Goal: Information Seeking & Learning: Learn about a topic

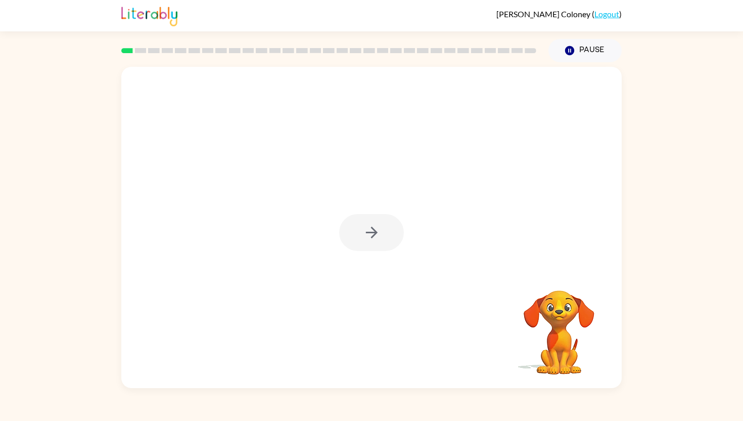
click at [370, 233] on div at bounding box center [371, 232] width 65 height 37
click at [370, 233] on icon "button" at bounding box center [372, 233] width 18 height 18
click at [370, 233] on div at bounding box center [371, 168] width 501 height 202
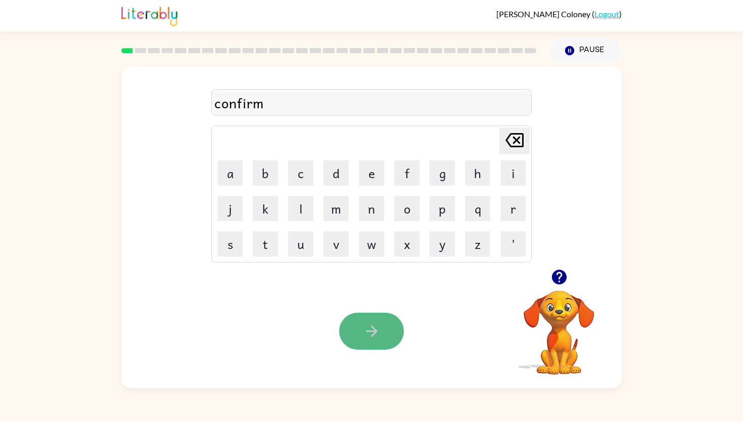
click at [374, 329] on icon "button" at bounding box center [372, 331] width 12 height 12
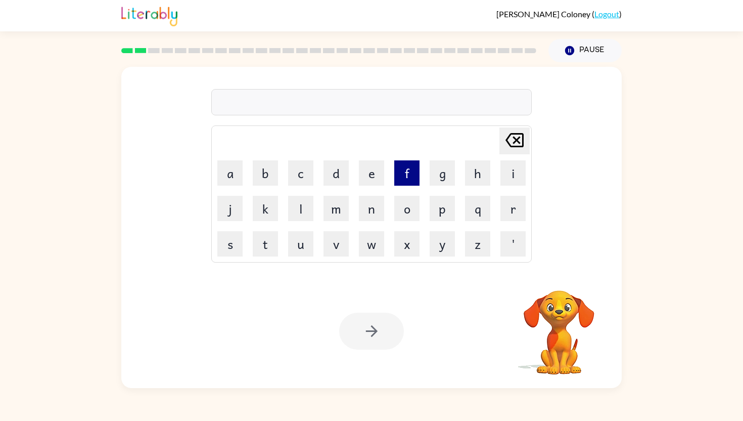
click at [407, 172] on button "f" at bounding box center [406, 172] width 25 height 25
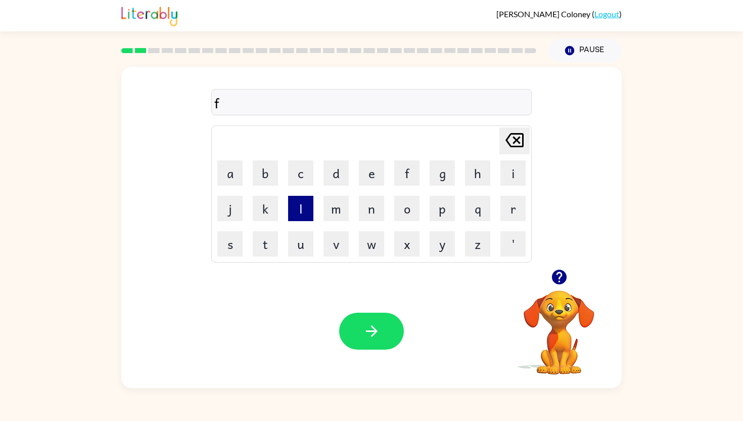
click at [310, 214] on button "l" at bounding box center [300, 208] width 25 height 25
click at [235, 176] on button "a" at bounding box center [229, 172] width 25 height 25
click at [366, 242] on button "w" at bounding box center [371, 243] width 25 height 25
click at [371, 336] on icon "button" at bounding box center [372, 331] width 12 height 12
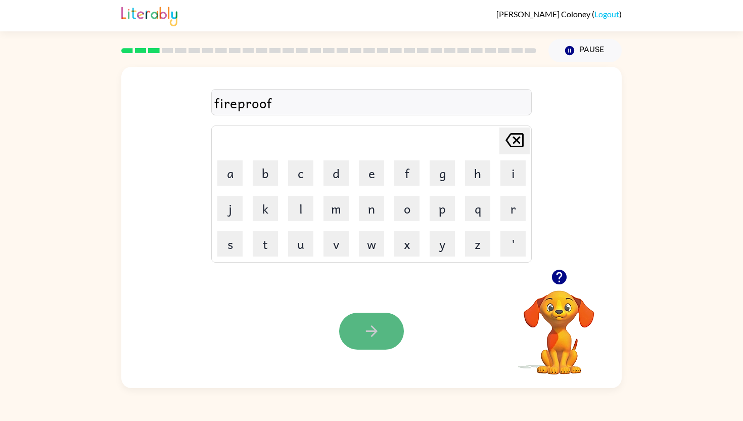
click at [375, 330] on icon "button" at bounding box center [372, 331] width 12 height 12
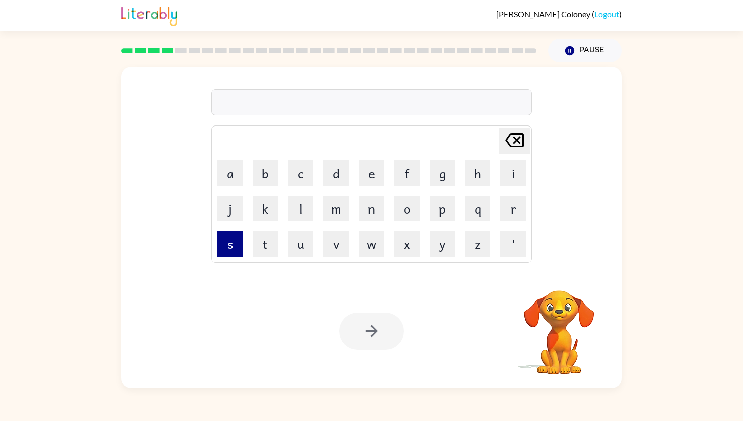
click at [237, 245] on button "s" at bounding box center [229, 243] width 25 height 25
click at [303, 174] on button "c" at bounding box center [300, 172] width 25 height 25
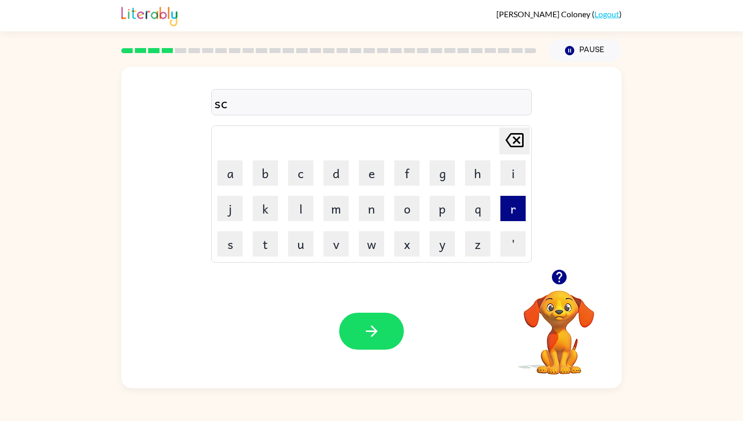
click at [520, 209] on button "r" at bounding box center [513, 208] width 25 height 25
click at [376, 175] on button "e" at bounding box center [371, 172] width 25 height 25
click at [378, 241] on button "w" at bounding box center [371, 243] width 25 height 25
click at [382, 333] on button "button" at bounding box center [371, 331] width 65 height 37
click at [245, 107] on div "enourmous" at bounding box center [371, 102] width 315 height 21
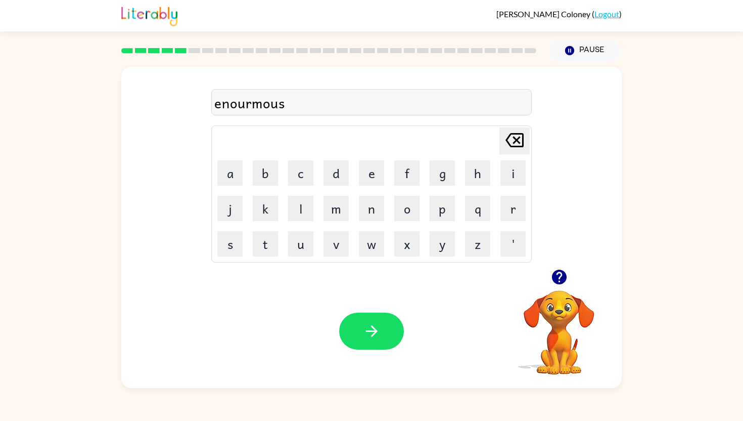
click at [246, 102] on div "enourmous" at bounding box center [371, 102] width 315 height 21
click at [248, 109] on div "enourmous" at bounding box center [371, 102] width 315 height 21
click at [239, 108] on div "enormous" at bounding box center [371, 102] width 315 height 21
click at [377, 324] on icon "button" at bounding box center [372, 331] width 18 height 18
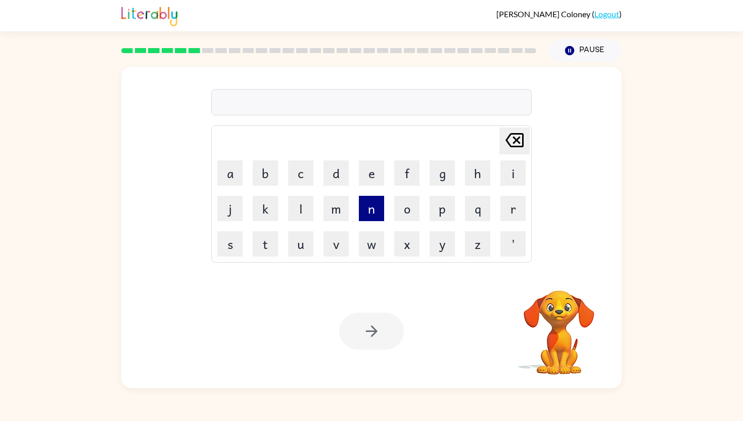
click at [367, 211] on button "n" at bounding box center [371, 208] width 25 height 25
click at [410, 209] on button "o" at bounding box center [406, 208] width 25 height 25
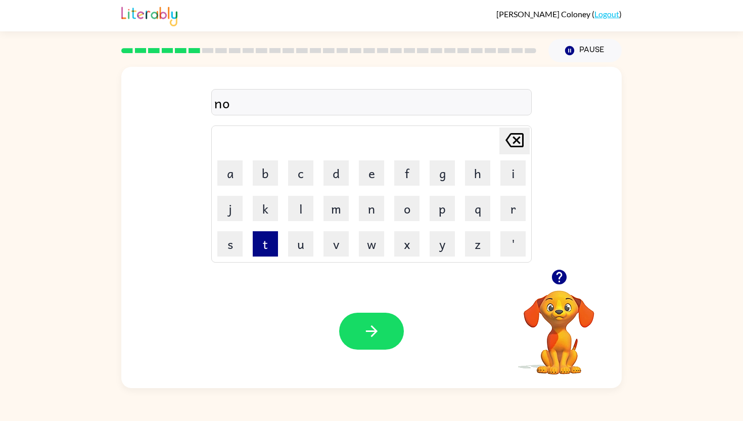
click at [270, 239] on button "t" at bounding box center [265, 243] width 25 height 25
click at [374, 169] on button "e" at bounding box center [371, 172] width 25 height 25
click at [237, 182] on button "a" at bounding box center [229, 172] width 25 height 25
click at [259, 179] on button "b" at bounding box center [265, 172] width 25 height 25
click at [304, 209] on button "l" at bounding box center [300, 208] width 25 height 25
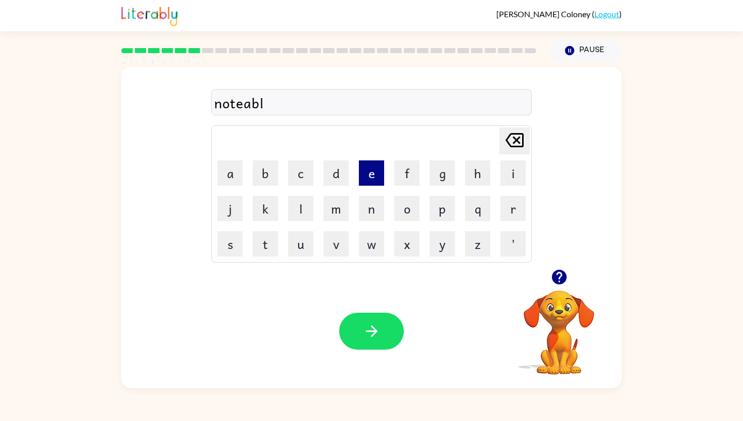
click at [381, 170] on button "e" at bounding box center [371, 172] width 25 height 25
click at [374, 342] on button "button" at bounding box center [371, 331] width 65 height 37
click at [375, 344] on button "button" at bounding box center [371, 331] width 65 height 37
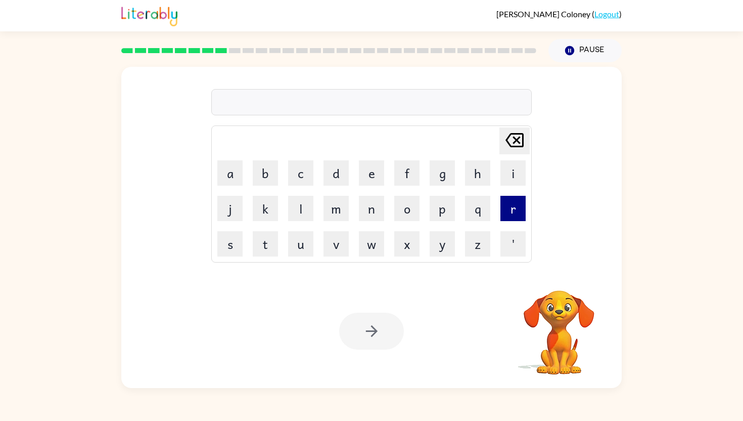
click at [514, 210] on button "r" at bounding box center [513, 208] width 25 height 25
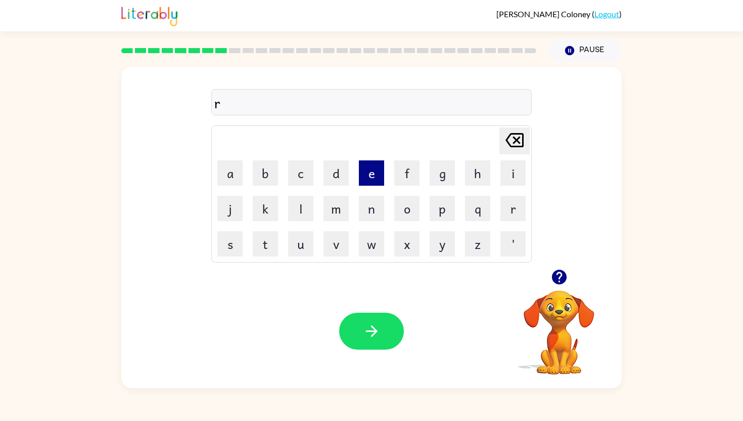
click at [378, 179] on button "e" at bounding box center [371, 172] width 25 height 25
click at [294, 186] on td "c" at bounding box center [301, 173] width 34 height 34
click at [298, 178] on button "c" at bounding box center [300, 172] width 25 height 25
click at [269, 246] on button "t" at bounding box center [265, 243] width 25 height 25
click at [236, 180] on button "a" at bounding box center [229, 172] width 25 height 25
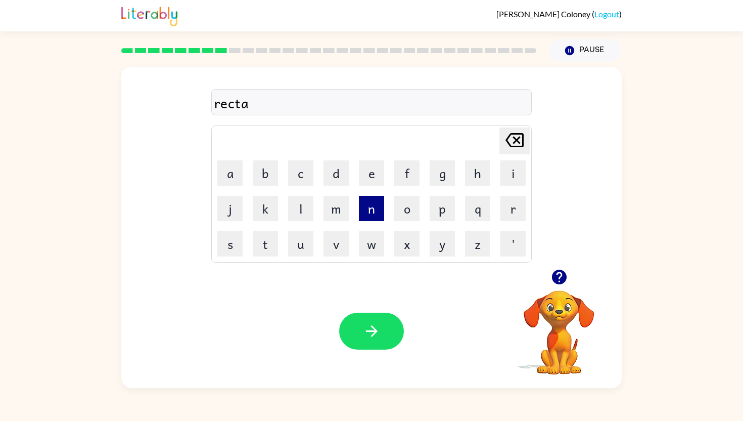
click at [368, 205] on button "n" at bounding box center [371, 208] width 25 height 25
click at [444, 171] on button "g" at bounding box center [442, 172] width 25 height 25
click at [305, 212] on button "l" at bounding box center [300, 208] width 25 height 25
click at [372, 178] on button "e" at bounding box center [371, 172] width 25 height 25
click at [361, 328] on button "button" at bounding box center [371, 331] width 65 height 37
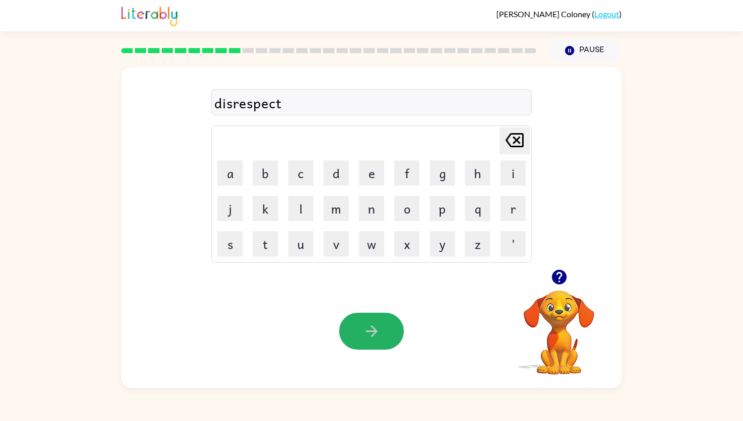
click at [372, 328] on icon "button" at bounding box center [372, 331] width 18 height 18
click at [375, 336] on icon "button" at bounding box center [372, 331] width 18 height 18
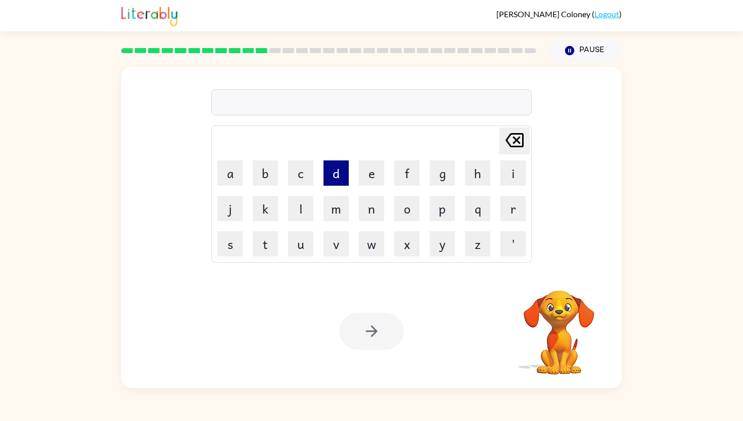
click at [333, 172] on button "d" at bounding box center [336, 172] width 25 height 25
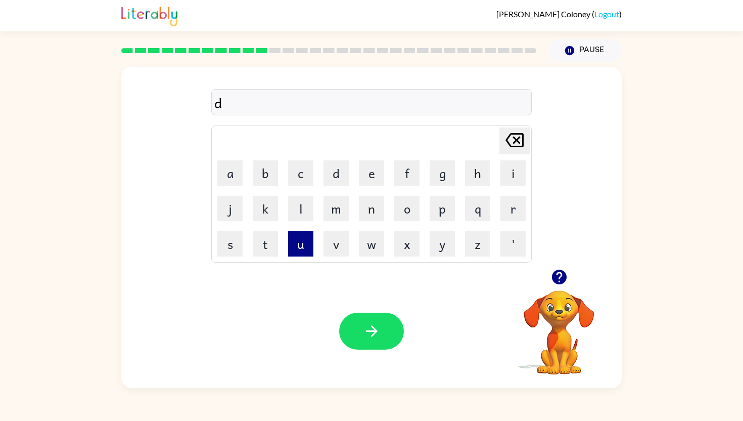
click at [303, 236] on button "u" at bounding box center [300, 243] width 25 height 25
click at [379, 216] on button "n" at bounding box center [371, 208] width 25 height 25
click at [371, 171] on button "e" at bounding box center [371, 172] width 25 height 25
click at [381, 340] on button "button" at bounding box center [371, 331] width 65 height 37
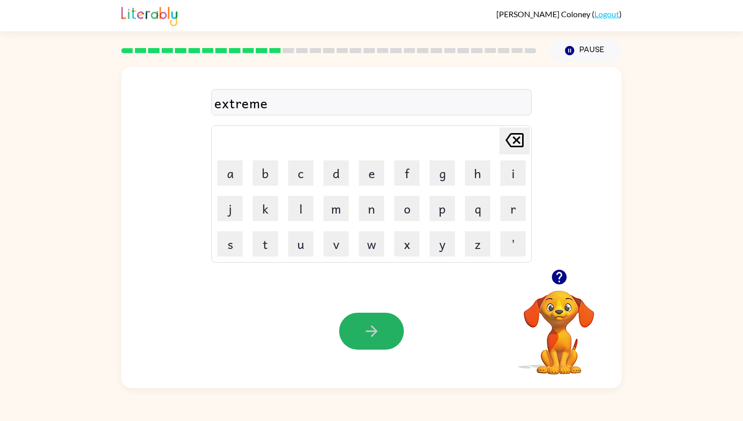
click at [371, 327] on icon "button" at bounding box center [372, 331] width 18 height 18
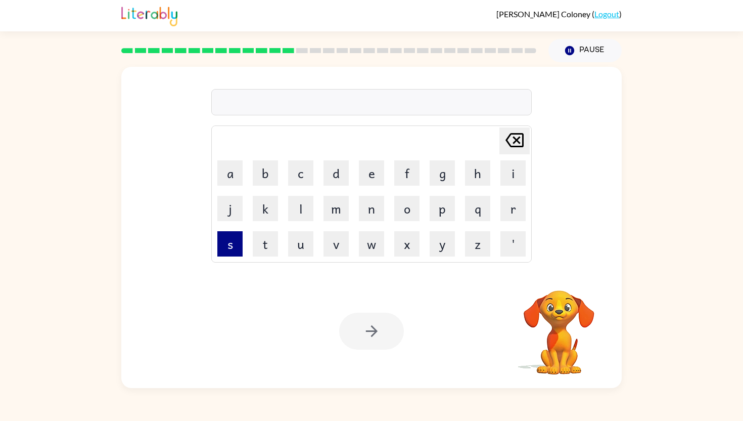
click at [231, 247] on button "s" at bounding box center [229, 243] width 25 height 25
click at [376, 242] on button "w" at bounding box center [371, 243] width 25 height 25
click at [379, 168] on button "e" at bounding box center [371, 172] width 25 height 25
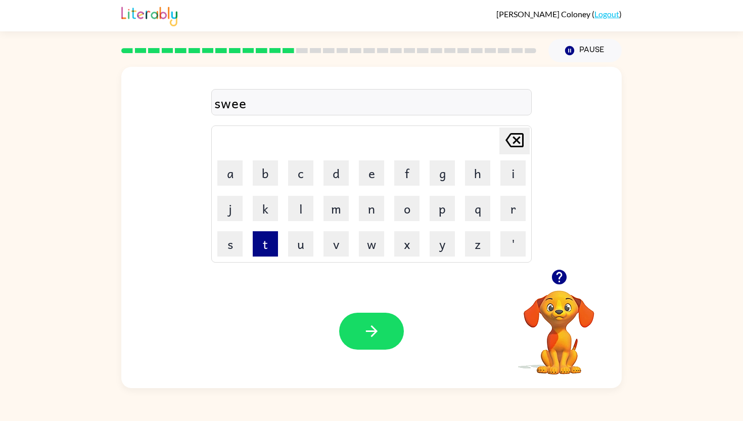
click at [268, 248] on button "t" at bounding box center [265, 243] width 25 height 25
click at [370, 209] on button "n" at bounding box center [371, 208] width 25 height 25
click at [368, 179] on button "e" at bounding box center [371, 172] width 25 height 25
click at [233, 249] on button "s" at bounding box center [229, 243] width 25 height 25
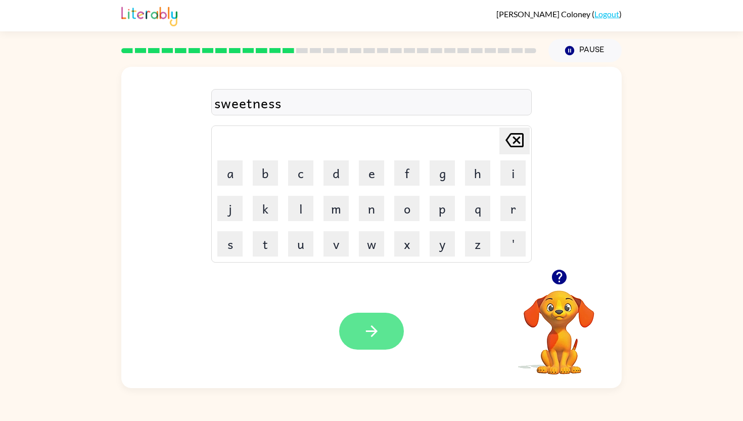
click at [364, 330] on icon "button" at bounding box center [372, 331] width 18 height 18
click at [376, 329] on icon "button" at bounding box center [372, 331] width 12 height 12
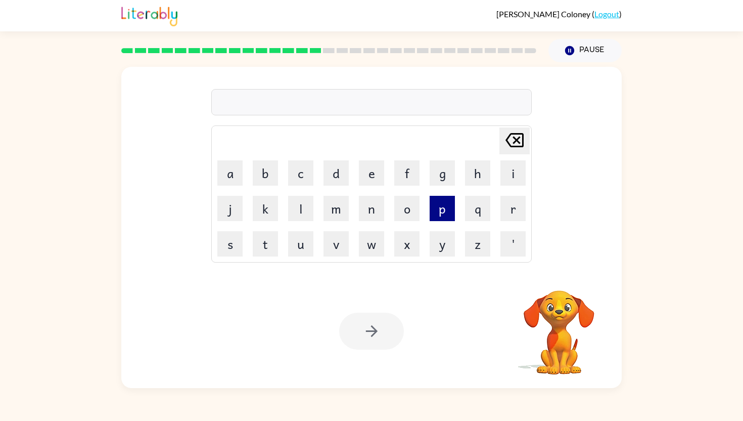
click at [446, 214] on button "p" at bounding box center [442, 208] width 25 height 25
click at [403, 206] on button "o" at bounding box center [406, 208] width 25 height 25
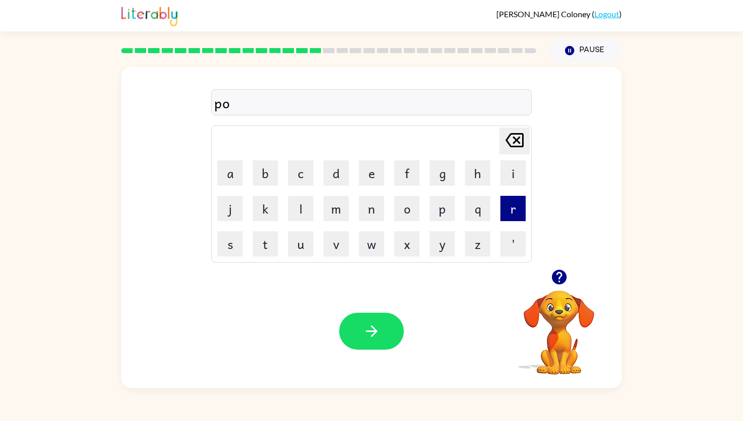
click at [507, 215] on button "r" at bounding box center [513, 208] width 25 height 25
click at [271, 252] on button "t" at bounding box center [265, 243] width 25 height 25
click at [361, 325] on button "button" at bounding box center [371, 331] width 65 height 37
click at [372, 331] on icon "button" at bounding box center [372, 331] width 12 height 12
click at [342, 163] on button "d" at bounding box center [336, 172] width 25 height 25
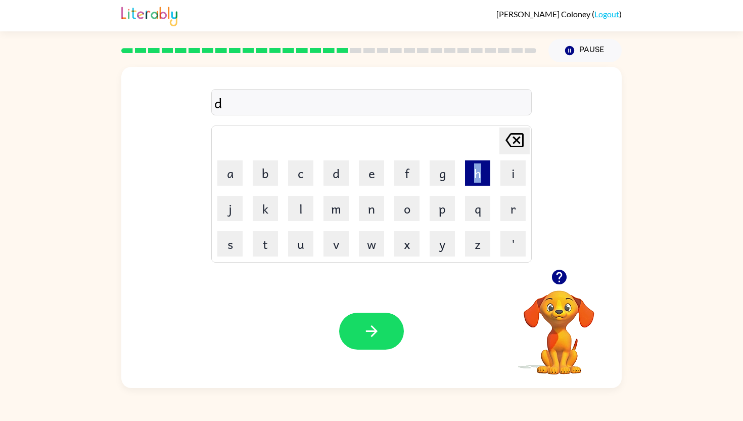
drag, startPoint x: 456, startPoint y: 175, endPoint x: 479, endPoint y: 174, distance: 23.3
click at [479, 174] on tr "a b c d e f g h i" at bounding box center [372, 173] width 318 height 34
click at [513, 173] on button "i" at bounding box center [513, 172] width 25 height 25
click at [466, 288] on div "Your browser must support playing .mp4 files to use Literably. Please try using…" at bounding box center [371, 331] width 501 height 114
click at [333, 212] on button "m" at bounding box center [336, 208] width 25 height 25
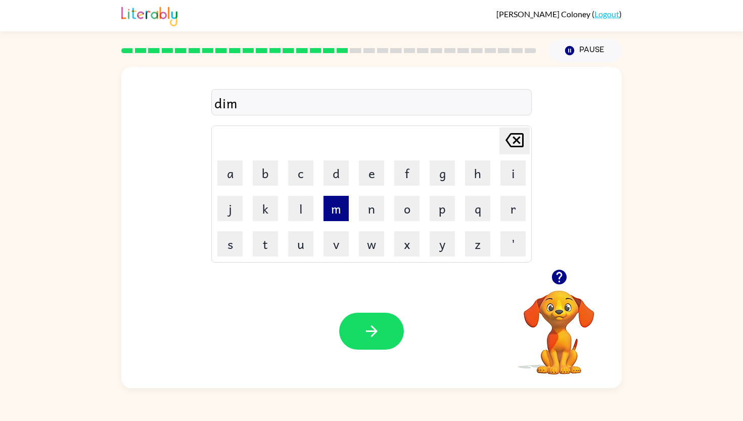
click at [333, 212] on button "m" at bounding box center [336, 208] width 25 height 25
click at [376, 178] on button "e" at bounding box center [371, 172] width 25 height 25
click at [517, 216] on button "r" at bounding box center [513, 208] width 25 height 25
click at [389, 329] on button "button" at bounding box center [371, 331] width 65 height 37
click at [377, 331] on icon "button" at bounding box center [372, 331] width 18 height 18
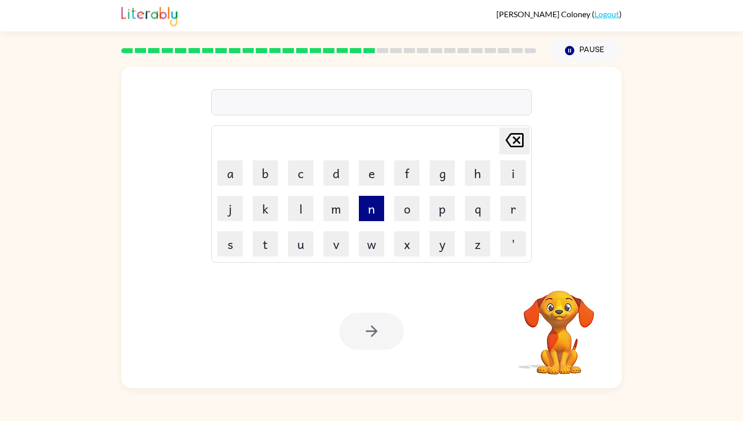
click at [372, 205] on button "n" at bounding box center [371, 208] width 25 height 25
click at [369, 171] on button "e" at bounding box center [371, 172] width 25 height 25
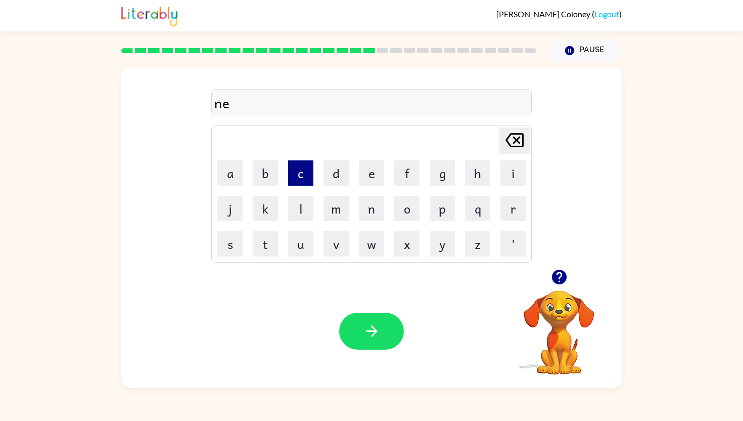
click at [302, 174] on button "c" at bounding box center [300, 172] width 25 height 25
click at [262, 218] on button "k" at bounding box center [265, 208] width 25 height 25
click at [270, 238] on button "t" at bounding box center [265, 243] width 25 height 25
click at [519, 183] on button "i" at bounding box center [513, 172] width 25 height 25
click at [368, 173] on button "e" at bounding box center [371, 172] width 25 height 25
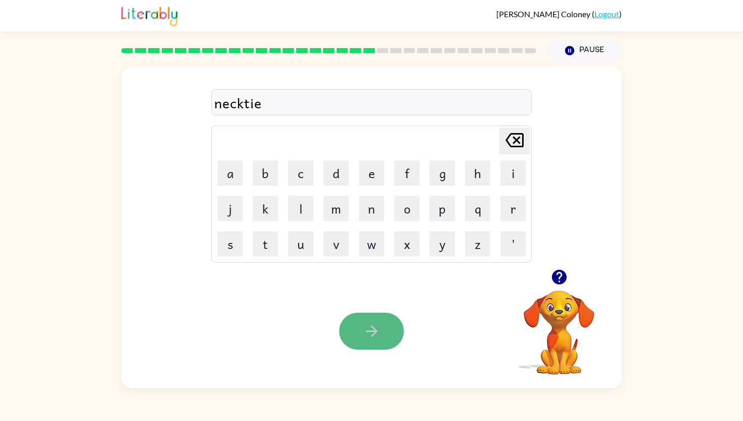
click at [368, 332] on icon "button" at bounding box center [372, 331] width 18 height 18
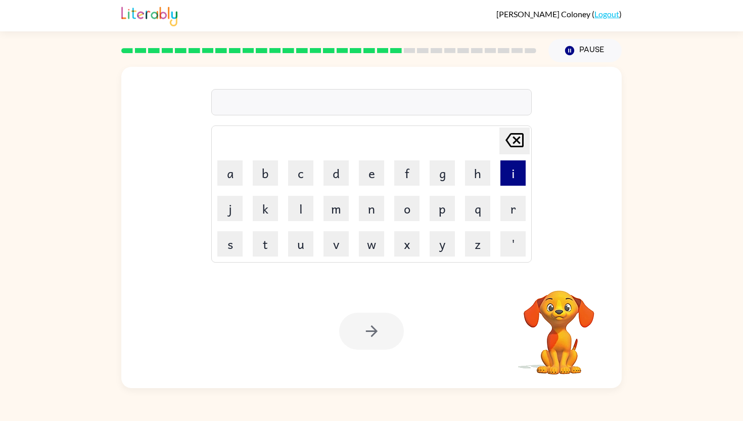
click at [514, 170] on button "i" at bounding box center [513, 172] width 25 height 25
click at [374, 210] on button "n" at bounding box center [371, 208] width 25 height 25
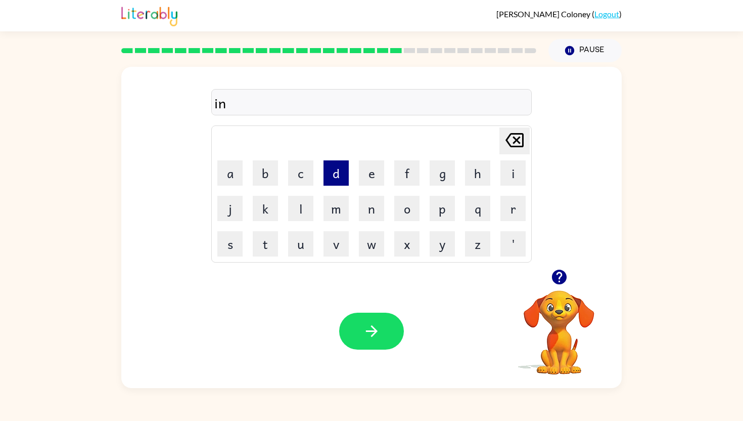
click at [332, 174] on button "d" at bounding box center [336, 172] width 25 height 25
click at [514, 168] on button "i" at bounding box center [513, 172] width 25 height 25
click at [303, 170] on button "c" at bounding box center [300, 172] width 25 height 25
click at [226, 172] on button "a" at bounding box center [229, 172] width 25 height 25
click at [272, 241] on button "t" at bounding box center [265, 243] width 25 height 25
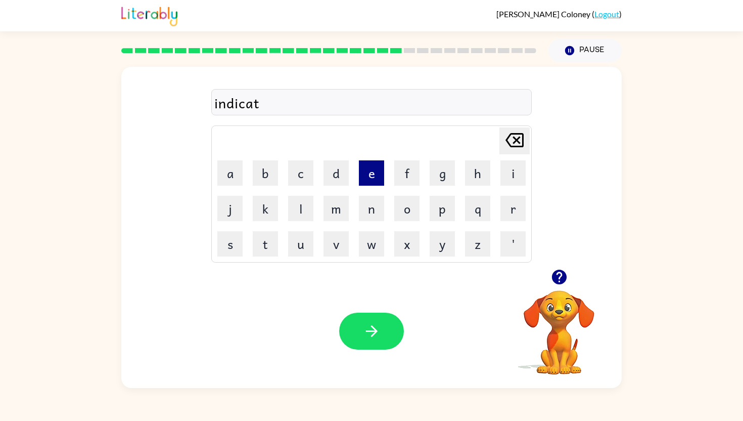
click at [378, 180] on button "e" at bounding box center [371, 172] width 25 height 25
type button "e"
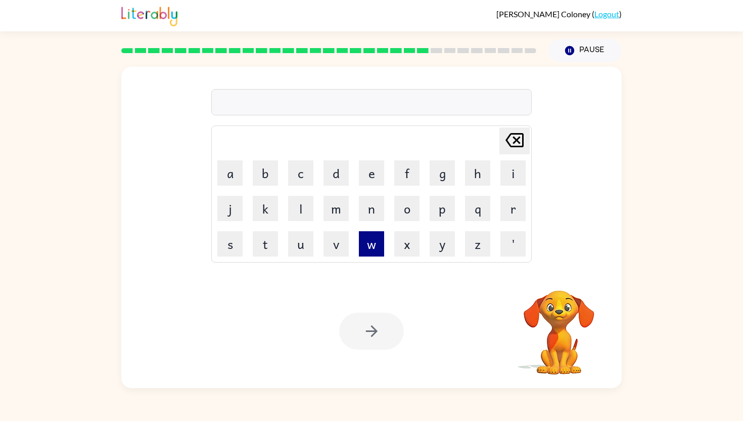
click at [366, 246] on button "w" at bounding box center [371, 243] width 25 height 25
click at [514, 170] on button "i" at bounding box center [513, 172] width 25 height 25
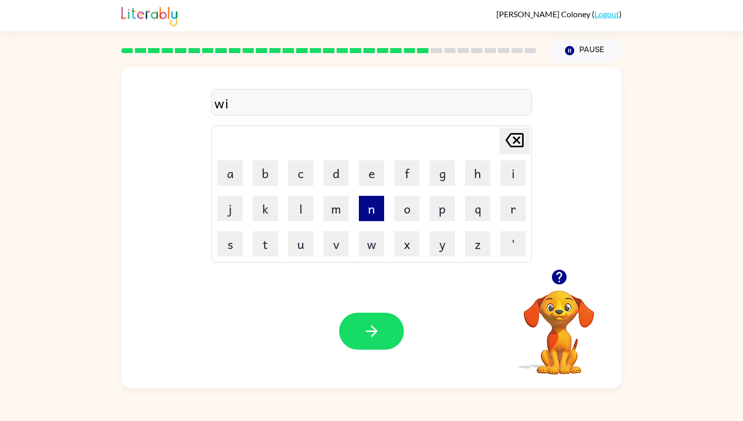
click at [372, 217] on button "n" at bounding box center [371, 208] width 25 height 25
click at [264, 244] on button "t" at bounding box center [265, 243] width 25 height 25
click at [369, 176] on button "e" at bounding box center [371, 172] width 25 height 25
click at [513, 214] on button "r" at bounding box center [513, 208] width 25 height 25
click at [372, 330] on icon "button" at bounding box center [372, 331] width 18 height 18
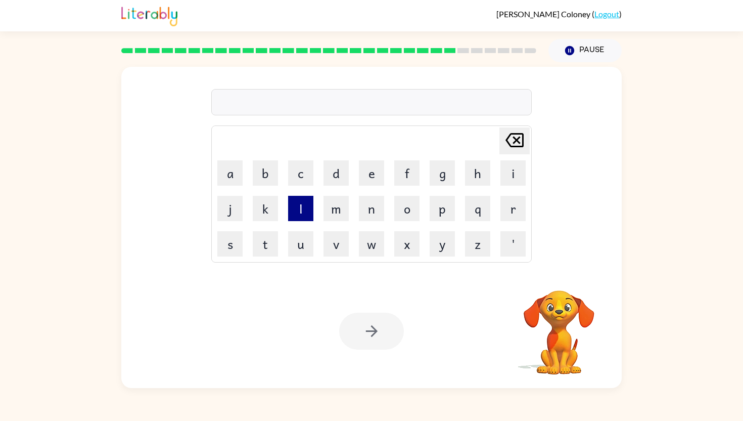
click at [295, 211] on button "l" at bounding box center [300, 208] width 25 height 25
click at [515, 173] on button "i" at bounding box center [513, 172] width 25 height 25
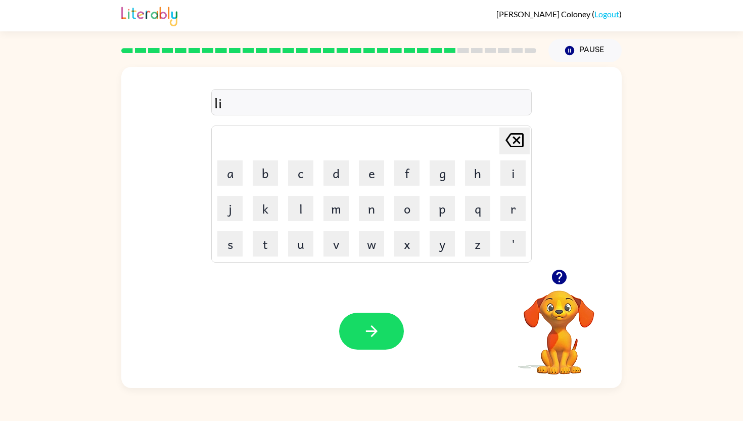
click at [428, 206] on td "p" at bounding box center [442, 208] width 34 height 34
click at [436, 206] on button "p" at bounding box center [442, 208] width 25 height 25
click at [227, 244] on button "s" at bounding box center [229, 243] width 25 height 25
click at [260, 244] on button "t" at bounding box center [265, 243] width 25 height 25
click at [512, 176] on button "i" at bounding box center [513, 172] width 25 height 25
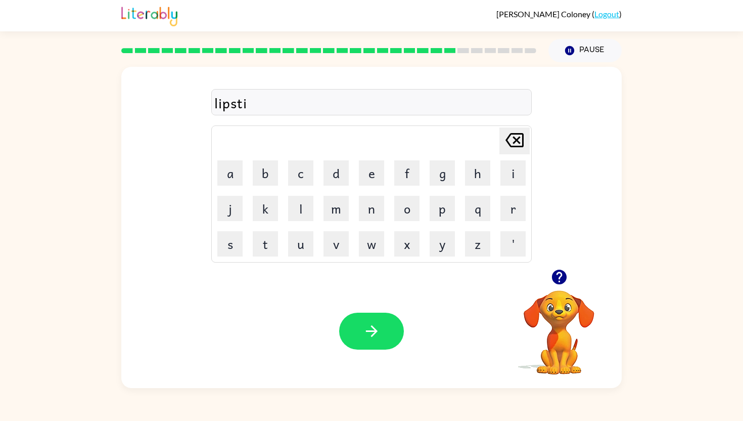
click at [317, 174] on td "c" at bounding box center [301, 173] width 34 height 34
click at [310, 177] on button "c" at bounding box center [300, 172] width 25 height 25
click at [271, 210] on button "k" at bounding box center [265, 208] width 25 height 25
type button "k"
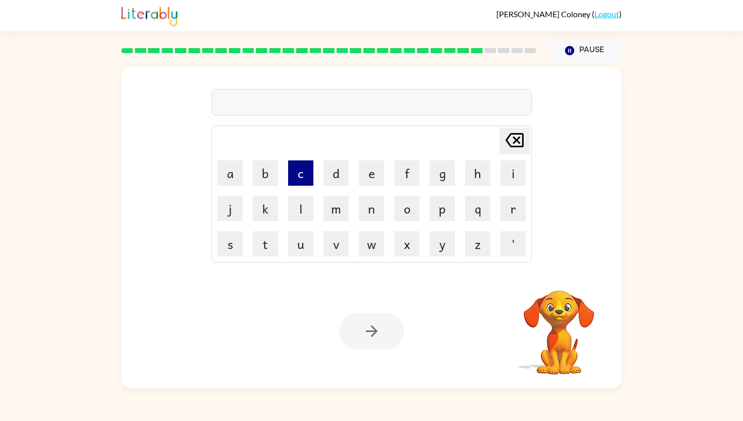
click at [306, 179] on button "c" at bounding box center [300, 172] width 25 height 25
click at [400, 202] on button "o" at bounding box center [406, 208] width 25 height 25
click at [270, 214] on button "k" at bounding box center [265, 208] width 25 height 25
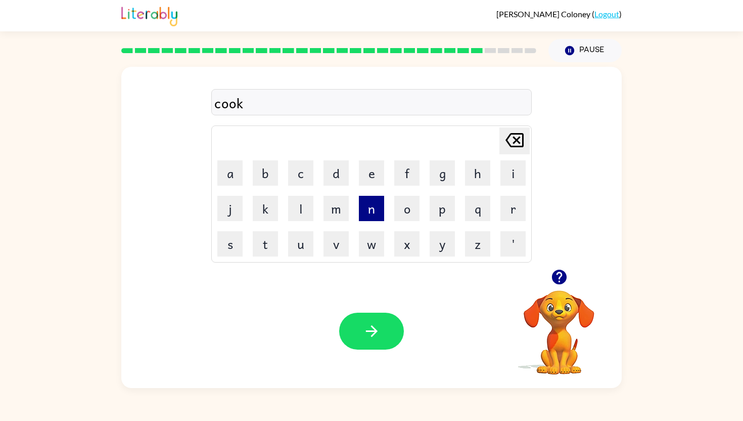
type button "k"
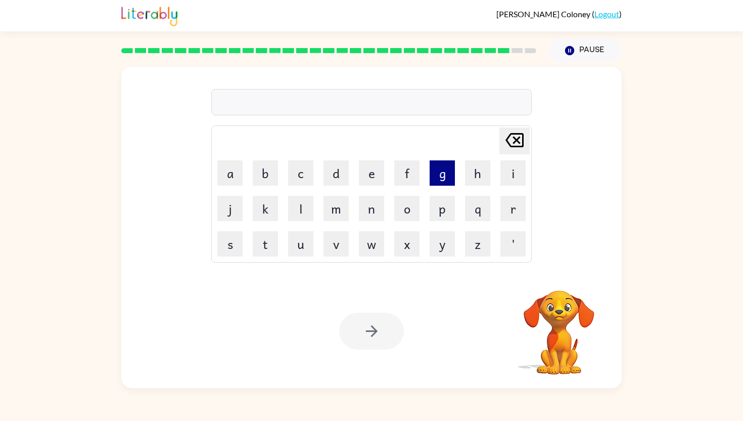
click at [445, 176] on button "g" at bounding box center [442, 172] width 25 height 25
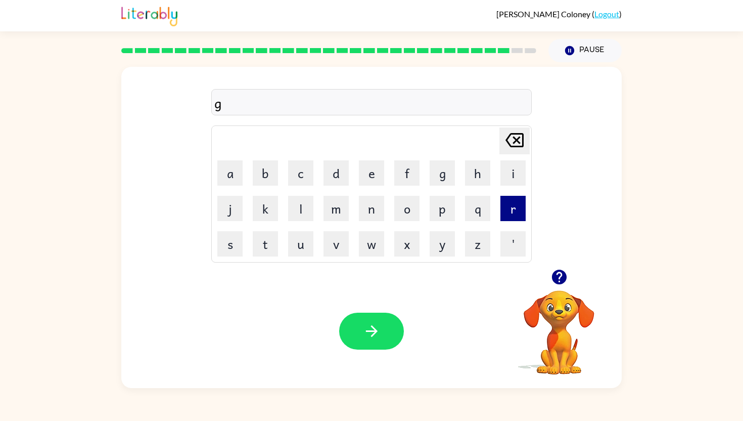
click at [512, 204] on button "r" at bounding box center [513, 208] width 25 height 25
click at [236, 177] on button "a" at bounding box center [229, 172] width 25 height 25
click at [372, 213] on button "n" at bounding box center [371, 208] width 25 height 25
click at [335, 177] on button "d" at bounding box center [336, 172] width 25 height 25
click at [338, 214] on button "m" at bounding box center [336, 208] width 25 height 25
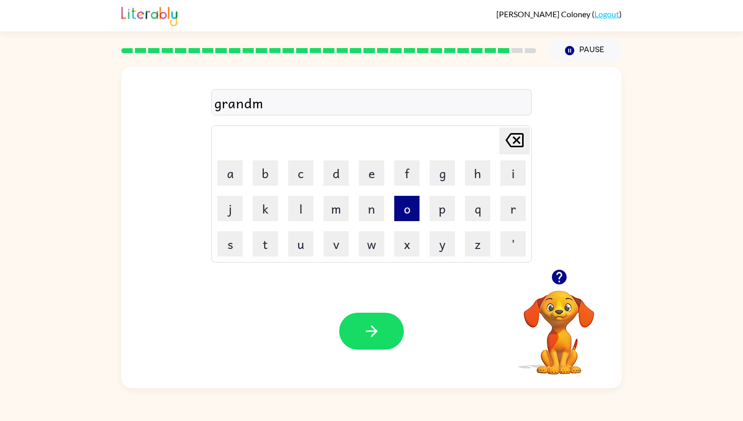
click at [399, 207] on button "o" at bounding box center [406, 208] width 25 height 25
click at [267, 243] on button "t" at bounding box center [265, 243] width 25 height 25
click at [480, 171] on button "h" at bounding box center [477, 172] width 25 height 25
click at [378, 172] on button "e" at bounding box center [371, 172] width 25 height 25
click at [514, 209] on button "r" at bounding box center [513, 208] width 25 height 25
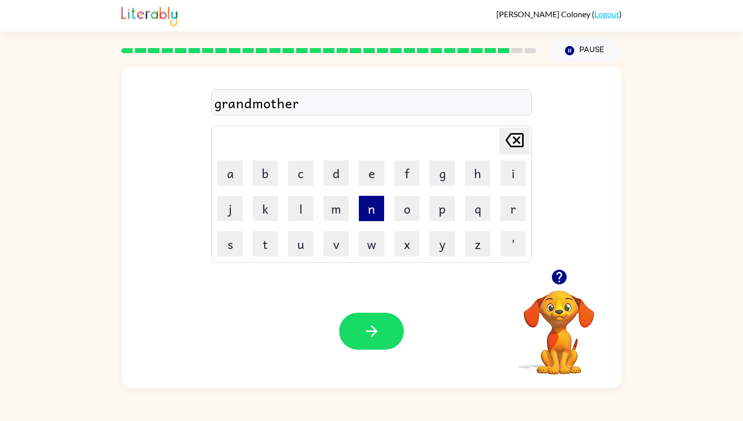
type button "r"
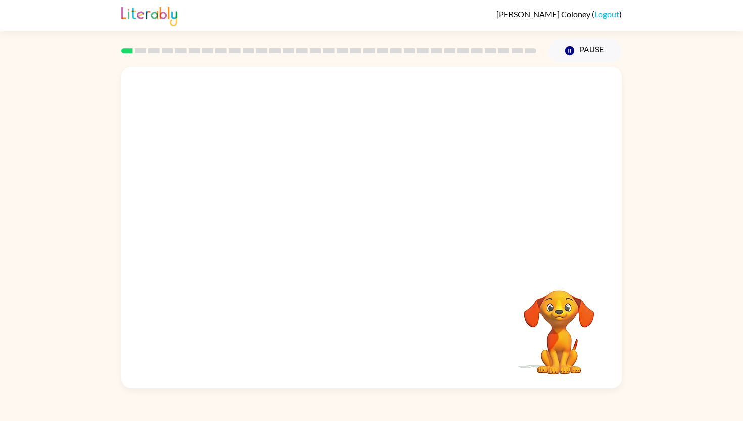
click at [235, 217] on video "Your browser must support playing .mp4 files to use Literably. Please try using…" at bounding box center [371, 168] width 501 height 202
click at [237, 217] on video "Your browser must support playing .mp4 files to use Literably. Please try using…" at bounding box center [371, 168] width 501 height 202
click at [305, 230] on video "Your browser must support playing .mp4 files to use Literably. Please try using…" at bounding box center [371, 168] width 501 height 202
click at [245, 223] on video "Your browser must support playing .mp4 files to use Literably. Please try using…" at bounding box center [371, 168] width 501 height 202
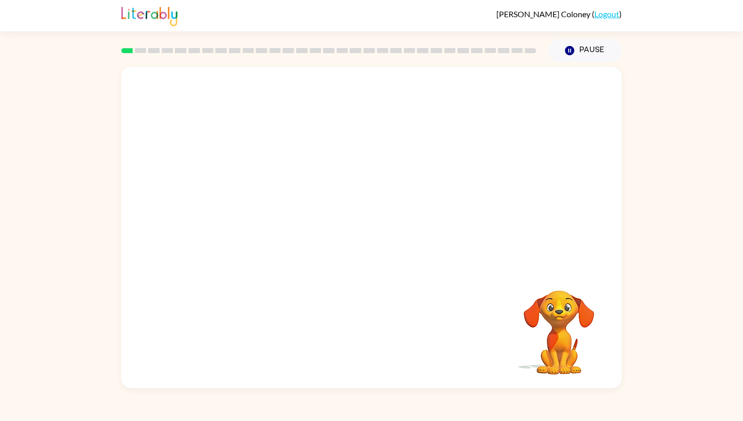
click at [524, 92] on video "Your browser must support playing .mp4 files to use Literably. Please try using…" at bounding box center [371, 168] width 501 height 202
click at [526, 98] on video "Your browser must support playing .mp4 files to use Literably. Please try using…" at bounding box center [371, 168] width 501 height 202
click at [238, 151] on video "Your browser must support playing .mp4 files to use Literably. Please try using…" at bounding box center [371, 168] width 501 height 202
drag, startPoint x: 371, startPoint y: 150, endPoint x: 380, endPoint y: 150, distance: 9.1
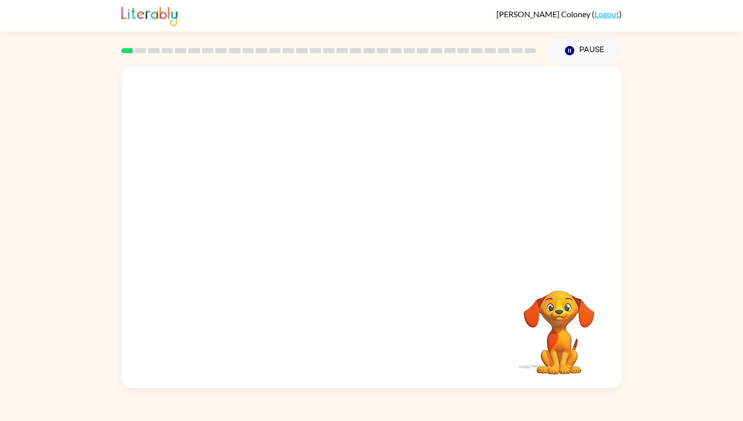
click at [380, 150] on video "Your browser must support playing .mp4 files to use Literably. Please try using…" at bounding box center [371, 168] width 501 height 202
click at [228, 222] on video "Your browser must support playing .mp4 files to use Literably. Please try using…" at bounding box center [371, 168] width 501 height 202
click at [377, 227] on icon "button" at bounding box center [372, 233] width 18 height 18
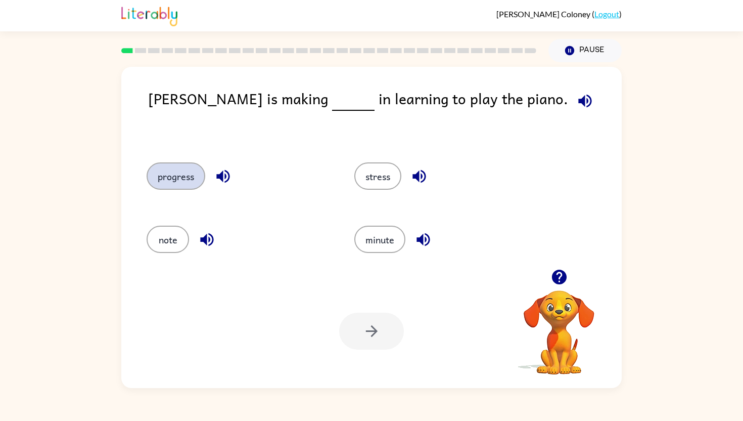
click at [183, 186] on button "progress" at bounding box center [176, 175] width 59 height 27
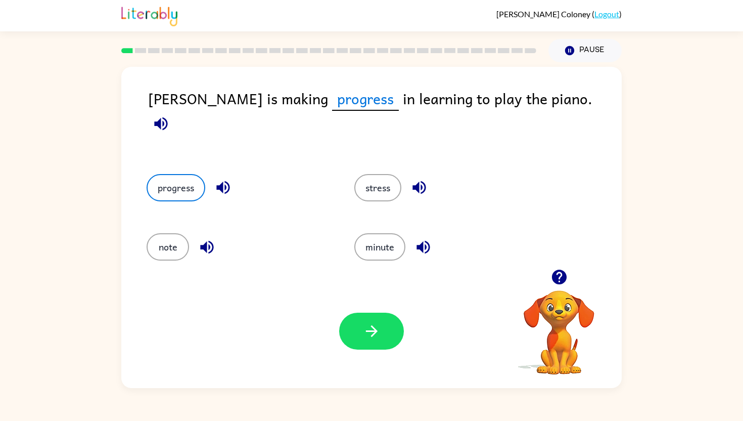
click at [167, 117] on icon "button" at bounding box center [160, 123] width 13 height 13
click at [384, 323] on button "button" at bounding box center [371, 331] width 65 height 37
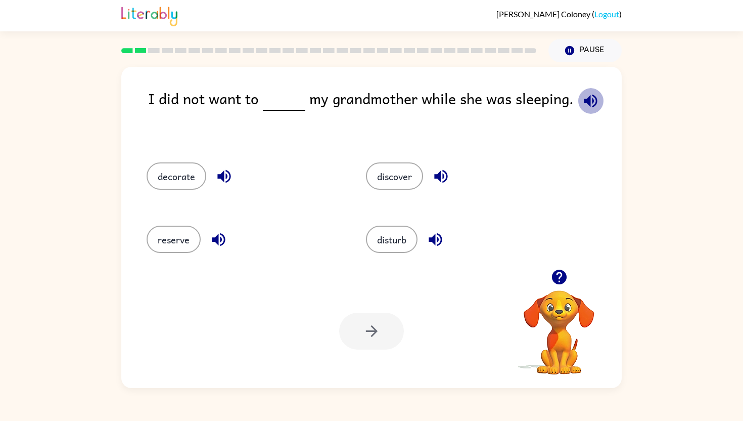
click at [584, 100] on icon "button" at bounding box center [590, 100] width 13 height 13
click at [391, 235] on button "disturb" at bounding box center [392, 239] width 52 height 27
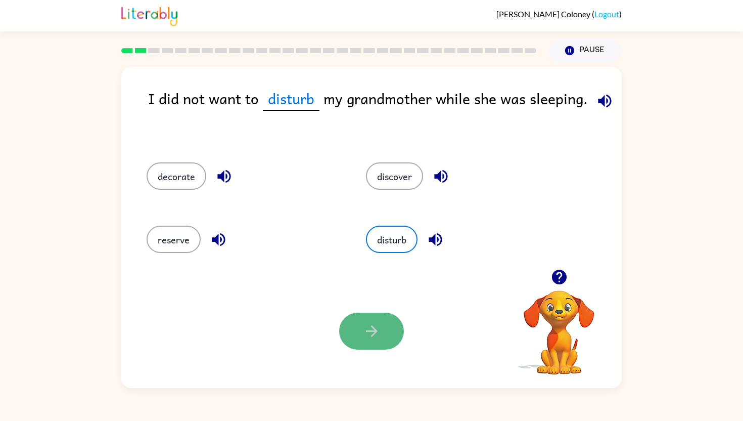
click at [384, 323] on button "button" at bounding box center [371, 331] width 65 height 37
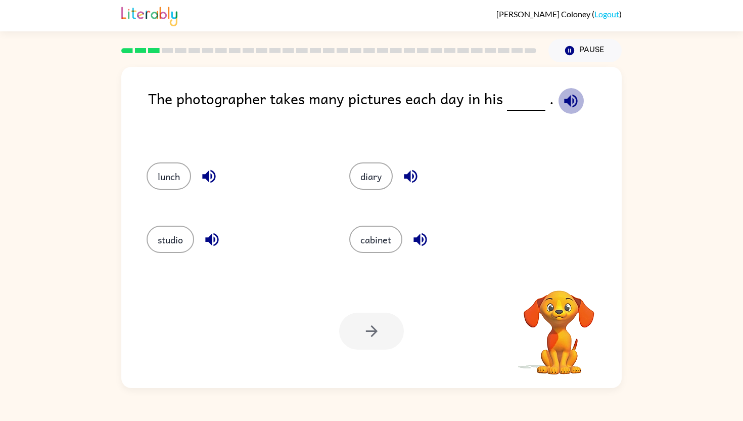
click at [567, 102] on icon "button" at bounding box center [571, 101] width 18 height 18
click at [161, 232] on button "studio" at bounding box center [171, 239] width 48 height 27
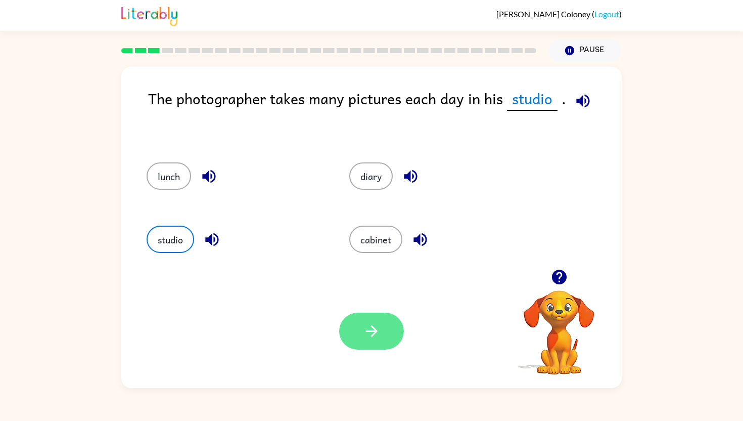
click at [361, 339] on button "button" at bounding box center [371, 331] width 65 height 37
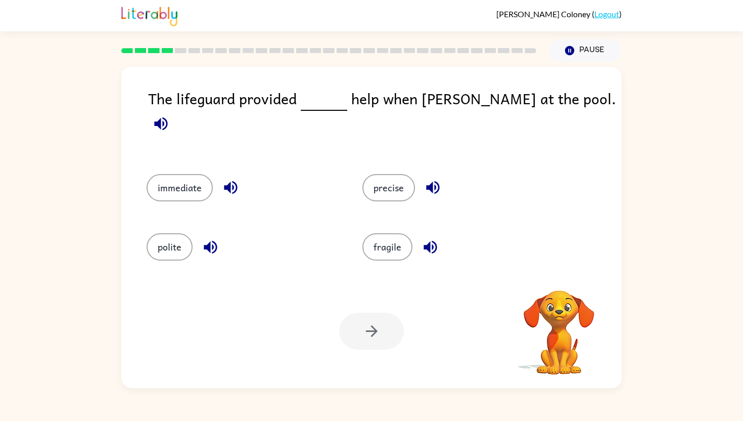
click at [170, 115] on icon "button" at bounding box center [161, 124] width 18 height 18
click at [198, 175] on button "immediate" at bounding box center [180, 187] width 66 height 27
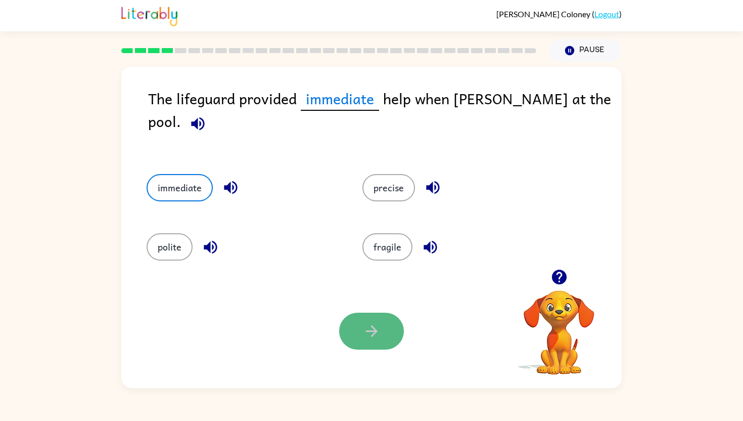
click at [381, 335] on button "button" at bounding box center [371, 331] width 65 height 37
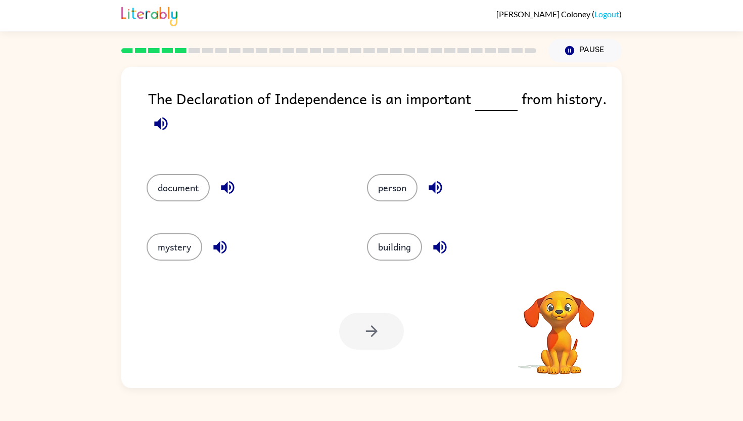
click at [164, 126] on icon "button" at bounding box center [161, 124] width 18 height 18
click at [188, 194] on button "document" at bounding box center [178, 187] width 63 height 27
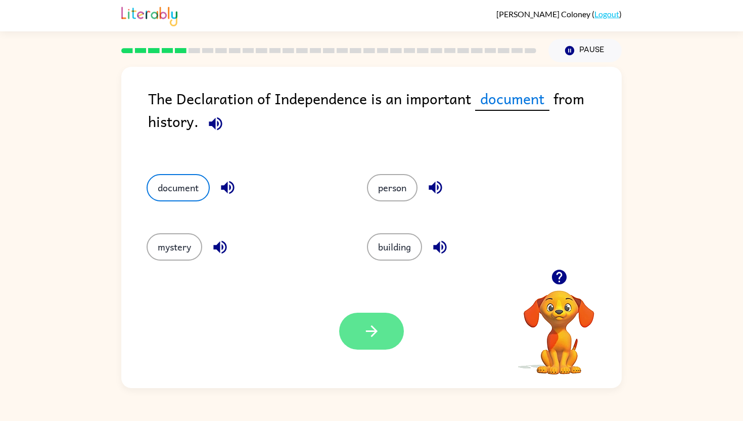
click at [377, 336] on icon "button" at bounding box center [372, 331] width 18 height 18
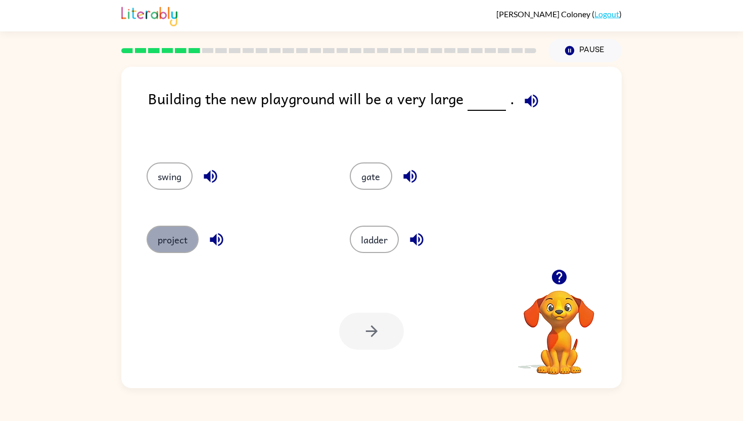
click at [184, 244] on button "project" at bounding box center [173, 239] width 52 height 27
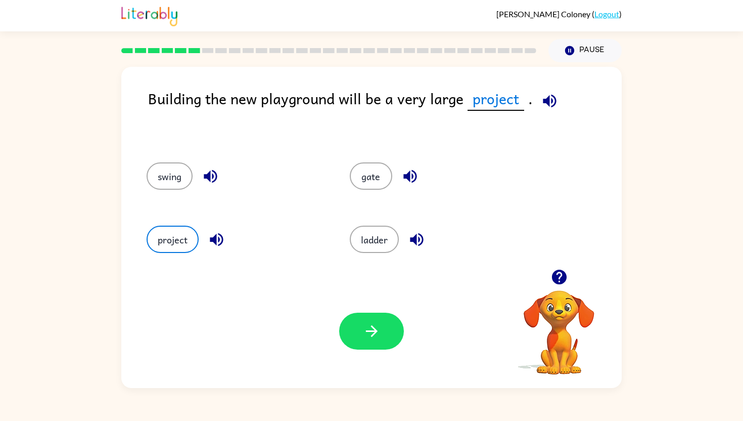
click at [543, 102] on icon "button" at bounding box center [549, 100] width 13 height 13
click at [361, 338] on button "button" at bounding box center [371, 331] width 65 height 37
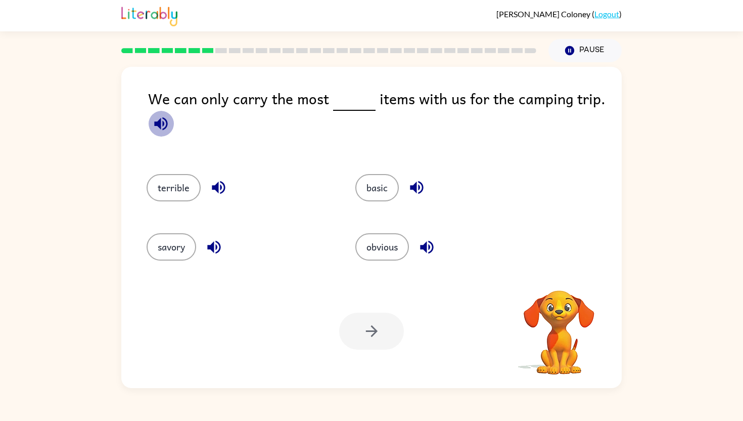
click at [159, 121] on icon "button" at bounding box center [160, 123] width 13 height 13
click at [378, 184] on button "basic" at bounding box center [376, 187] width 43 height 27
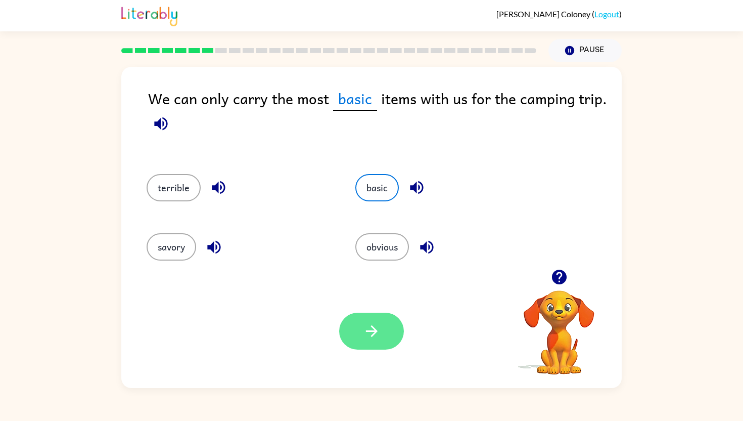
click at [367, 337] on icon "button" at bounding box center [372, 331] width 18 height 18
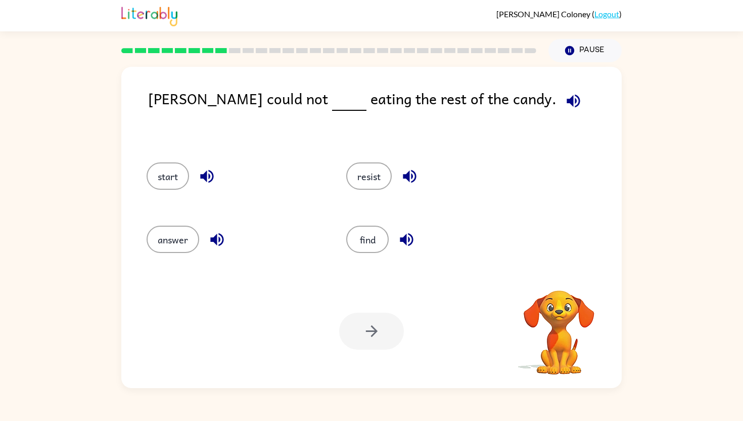
click at [567, 100] on icon "button" at bounding box center [573, 100] width 13 height 13
click at [376, 176] on button "resist" at bounding box center [369, 175] width 46 height 27
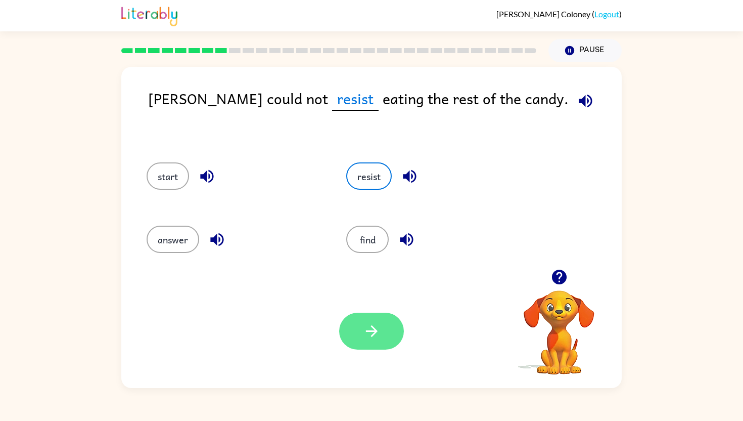
click at [376, 342] on button "button" at bounding box center [371, 331] width 65 height 37
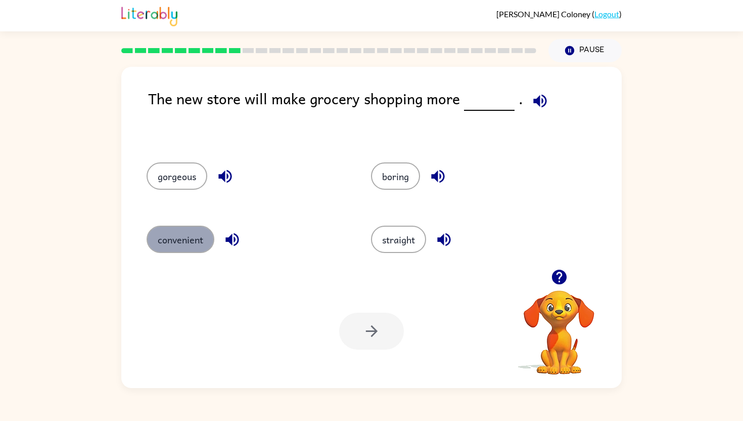
click at [172, 242] on button "convenient" at bounding box center [181, 239] width 68 height 27
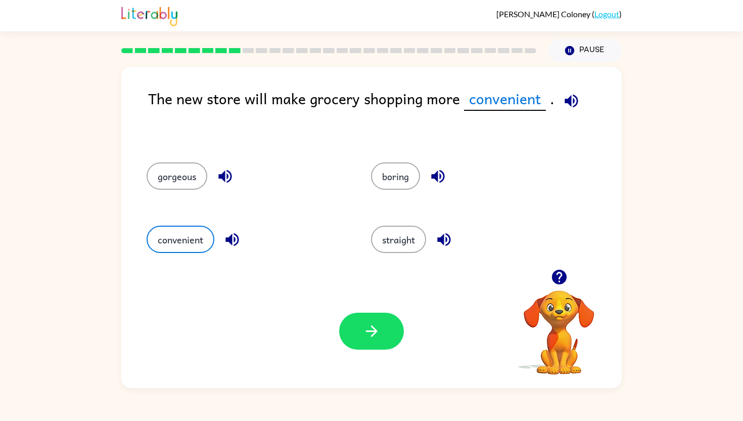
click at [565, 98] on icon "button" at bounding box center [571, 100] width 13 height 13
click at [373, 340] on button "button" at bounding box center [371, 331] width 65 height 37
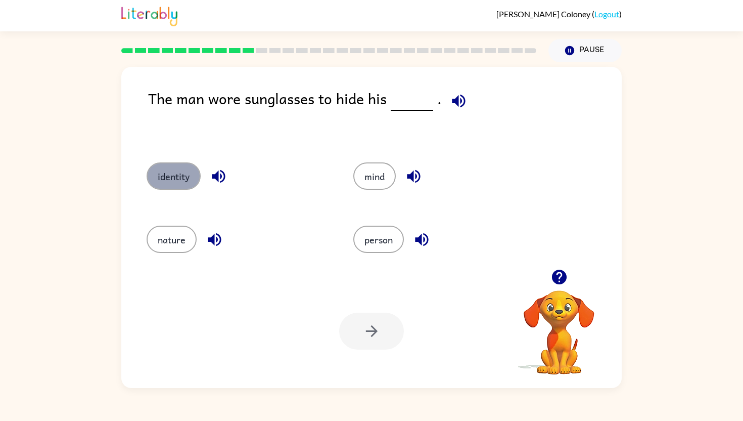
click at [182, 171] on button "identity" at bounding box center [174, 175] width 54 height 27
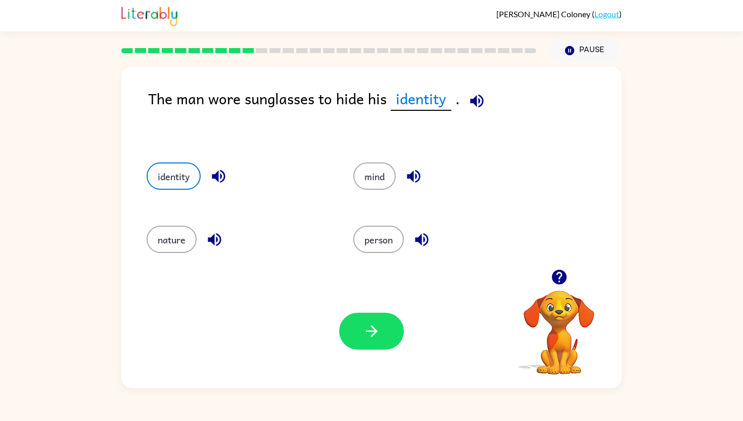
click at [493, 106] on div "The man wore sunglasses to hide his identity ." at bounding box center [385, 114] width 474 height 55
click at [482, 104] on icon "button" at bounding box center [477, 101] width 18 height 18
click at [365, 325] on icon "button" at bounding box center [372, 331] width 18 height 18
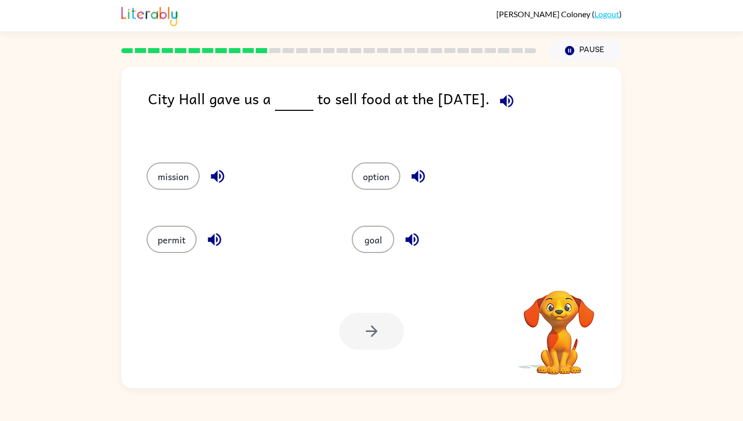
click at [501, 103] on icon "button" at bounding box center [507, 101] width 18 height 18
click at [183, 243] on button "permit" at bounding box center [172, 239] width 50 height 27
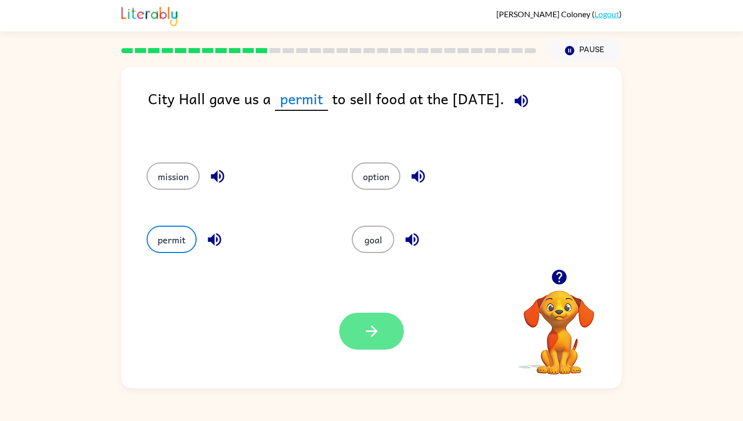
click at [382, 344] on button "button" at bounding box center [371, 331] width 65 height 37
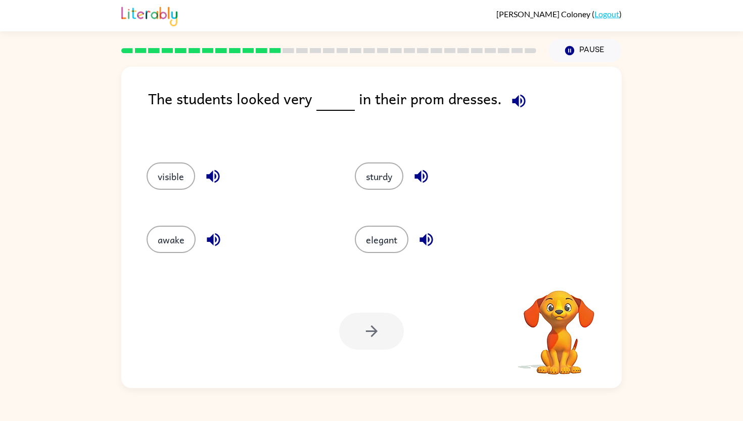
click at [515, 96] on icon "button" at bounding box center [518, 100] width 13 height 13
click at [390, 241] on button "elegant" at bounding box center [382, 239] width 54 height 27
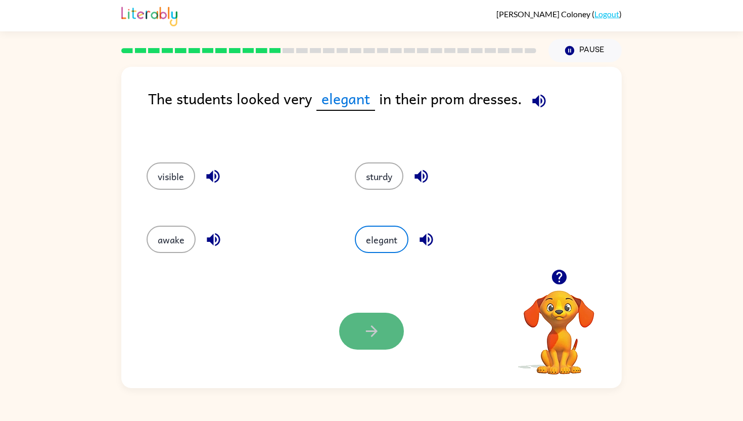
click at [370, 333] on icon "button" at bounding box center [372, 331] width 18 height 18
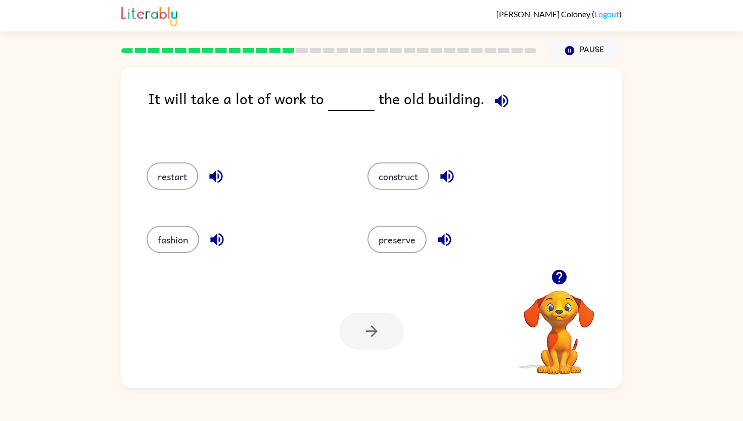
click at [402, 191] on div "construct" at bounding box center [458, 174] width 221 height 63
click at [388, 245] on button "preserve" at bounding box center [397, 239] width 59 height 27
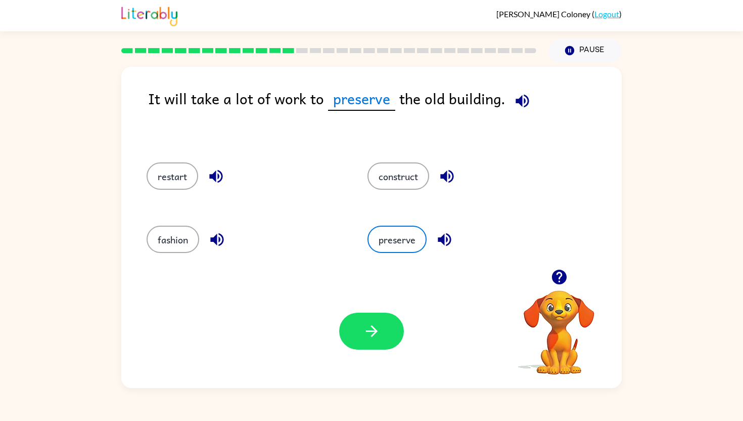
click at [518, 99] on icon "button" at bounding box center [522, 100] width 13 height 13
click at [366, 328] on icon "button" at bounding box center [372, 331] width 18 height 18
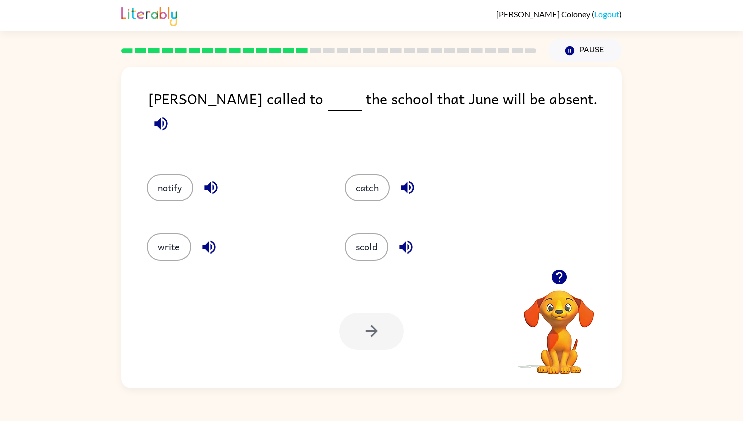
click at [170, 115] on icon "button" at bounding box center [161, 124] width 18 height 18
click at [162, 174] on button "notify" at bounding box center [170, 187] width 47 height 27
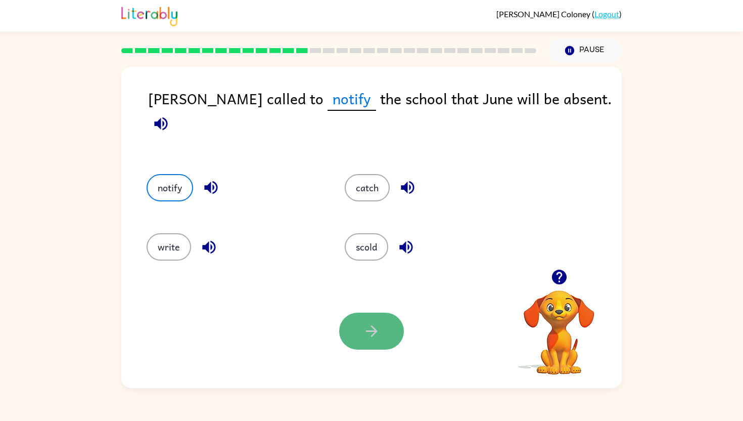
click at [378, 330] on icon "button" at bounding box center [372, 331] width 18 height 18
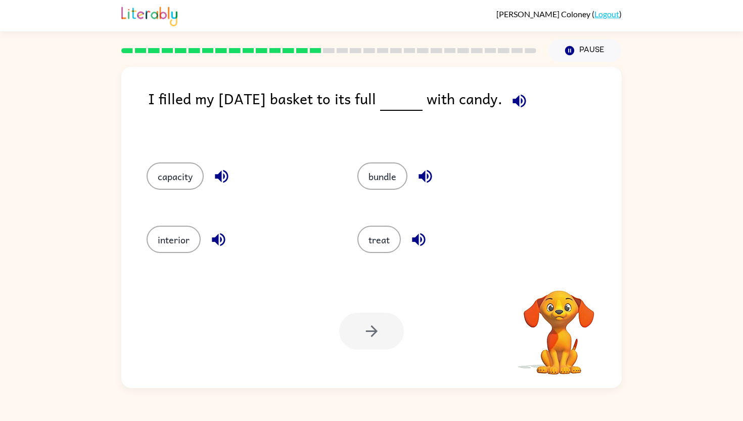
click at [379, 330] on div at bounding box center [371, 331] width 65 height 37
click at [528, 105] on icon "button" at bounding box center [520, 101] width 18 height 18
click at [174, 176] on button "capacity" at bounding box center [175, 175] width 57 height 27
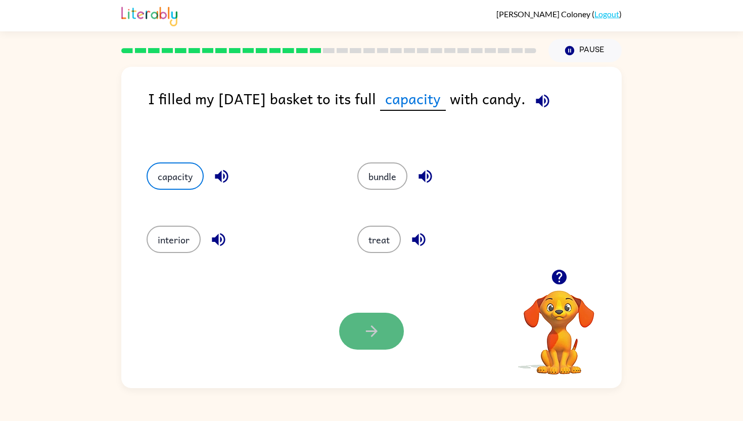
click at [378, 331] on icon "button" at bounding box center [372, 331] width 18 height 18
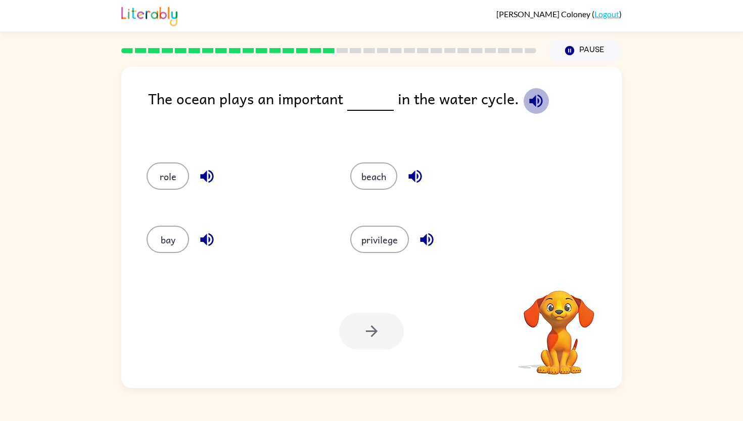
click at [538, 95] on icon "button" at bounding box center [536, 101] width 18 height 18
click at [166, 171] on button "role" at bounding box center [168, 175] width 42 height 27
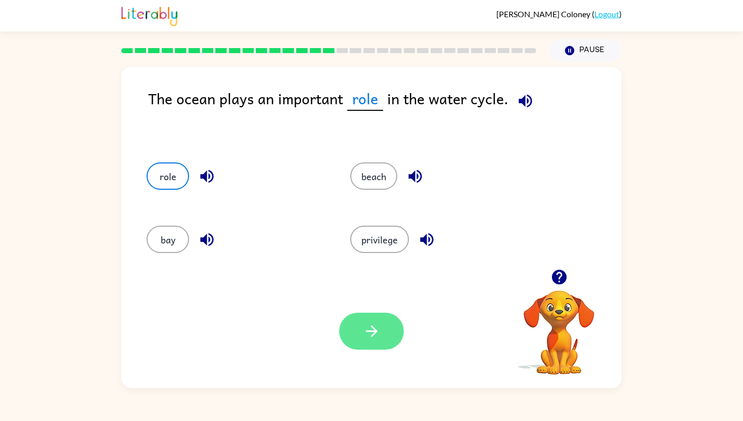
click at [386, 326] on button "button" at bounding box center [371, 331] width 65 height 37
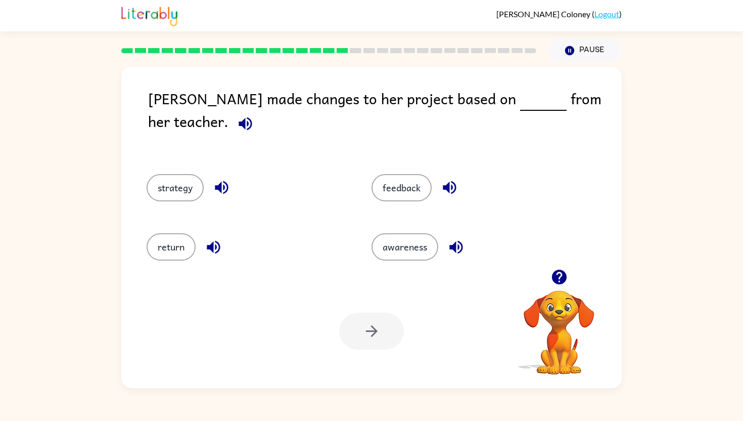
click at [254, 115] on icon "button" at bounding box center [246, 124] width 18 height 18
click at [415, 176] on button "feedback" at bounding box center [402, 187] width 60 height 27
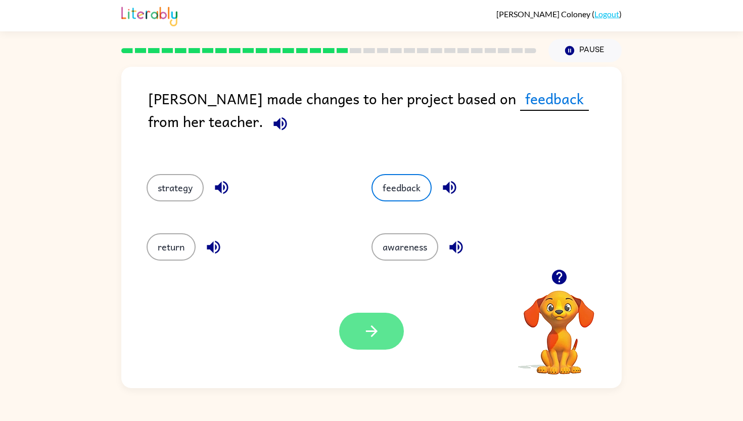
click at [366, 336] on icon "button" at bounding box center [372, 331] width 18 height 18
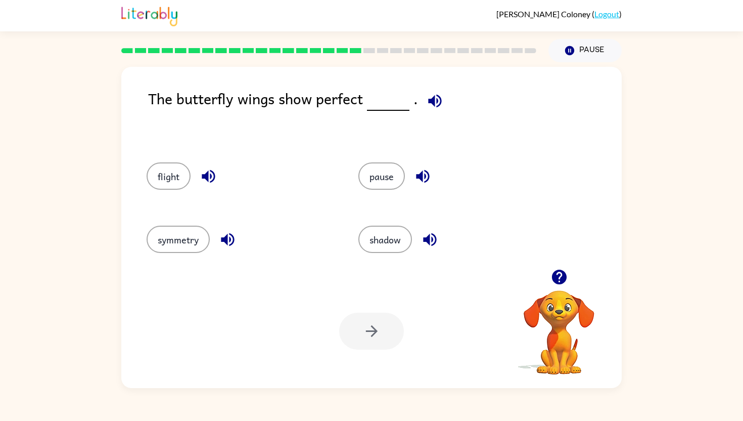
click at [434, 101] on icon "button" at bounding box center [434, 100] width 13 height 13
click at [196, 245] on button "symmetry" at bounding box center [178, 239] width 63 height 27
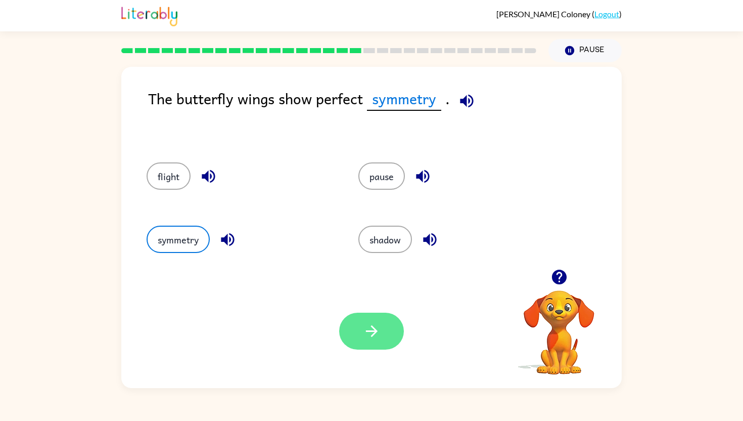
click at [377, 331] on icon "button" at bounding box center [372, 331] width 12 height 12
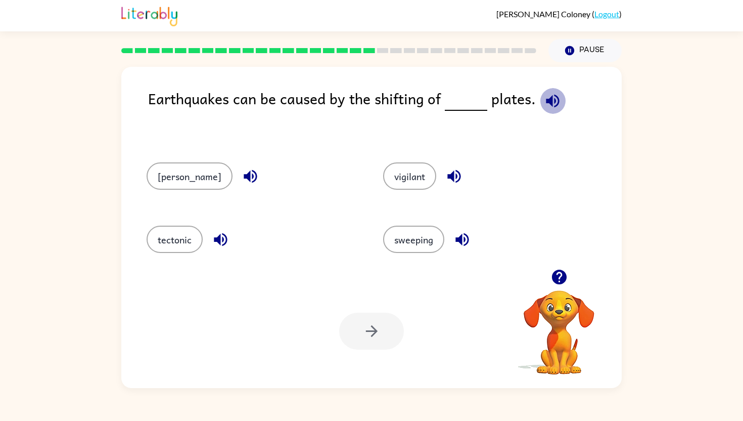
click at [546, 96] on icon "button" at bounding box center [553, 101] width 18 height 18
click at [171, 244] on button "tectonic" at bounding box center [175, 239] width 56 height 27
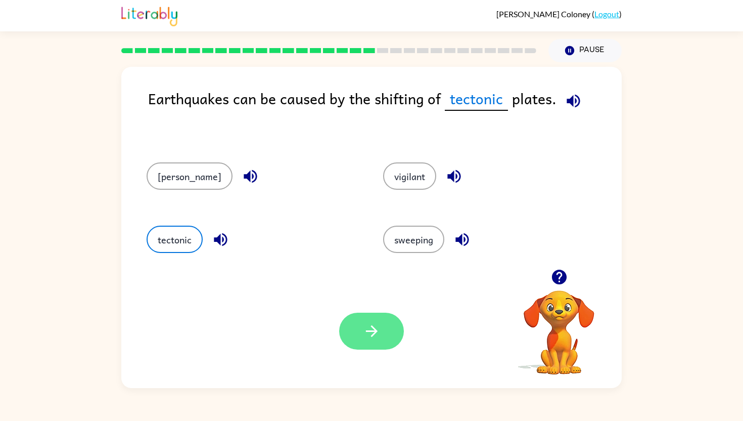
click at [374, 341] on button "button" at bounding box center [371, 331] width 65 height 37
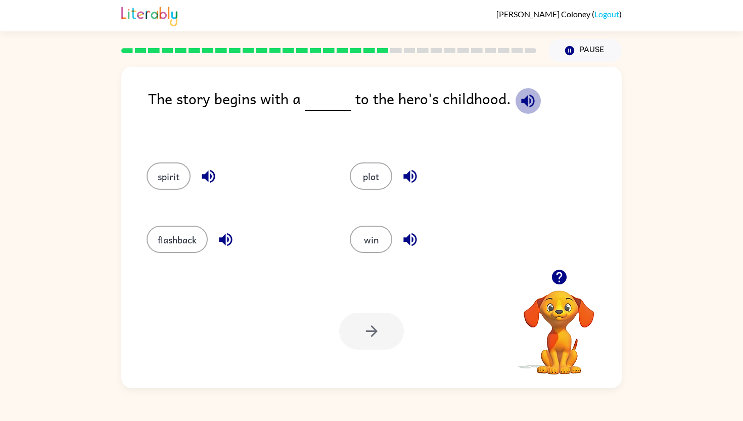
click at [521, 99] on icon "button" at bounding box center [527, 100] width 13 height 13
click at [192, 243] on button "flashback" at bounding box center [177, 239] width 61 height 27
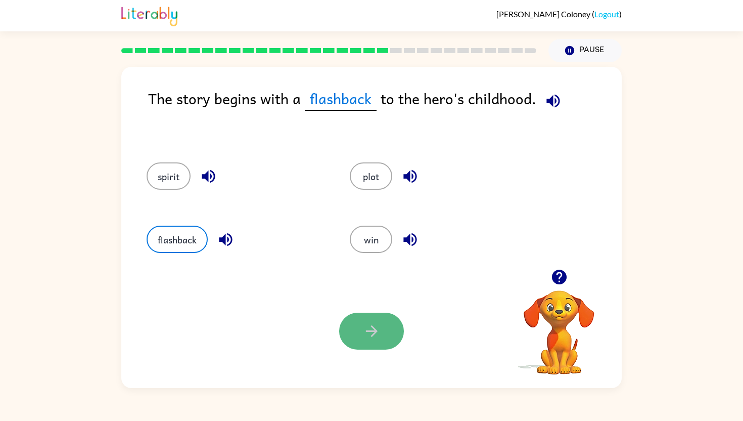
click at [356, 327] on button "button" at bounding box center [371, 331] width 65 height 37
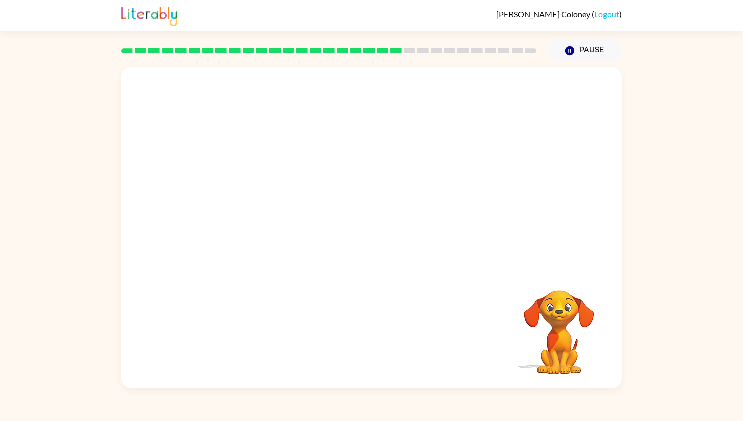
click at [458, 181] on div at bounding box center [371, 168] width 501 height 202
click at [265, 237] on video "Your browser must support playing .mp4 files to use Literably. Please try using…" at bounding box center [371, 168] width 501 height 202
click at [267, 240] on video "Your browser must support playing .mp4 files to use Literably. Please try using…" at bounding box center [371, 168] width 501 height 202
click at [376, 239] on icon "button" at bounding box center [372, 233] width 18 height 18
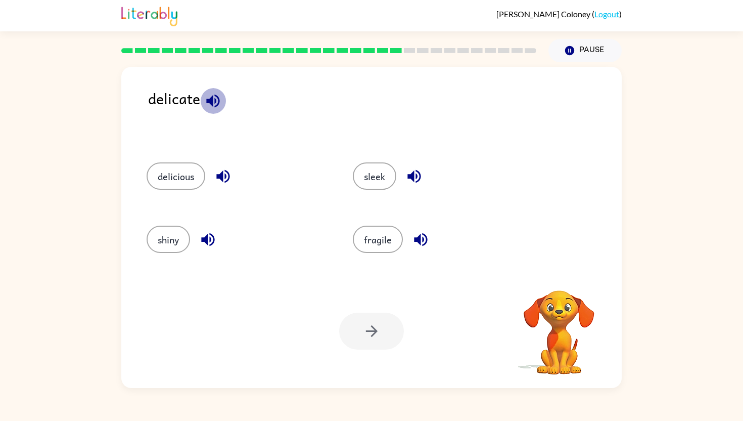
click at [216, 99] on icon "button" at bounding box center [213, 101] width 18 height 18
click at [374, 241] on button "fragile" at bounding box center [378, 239] width 50 height 27
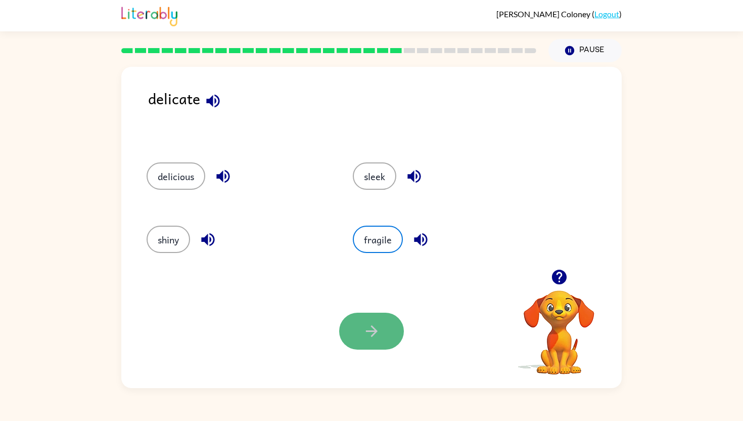
click at [368, 322] on button "button" at bounding box center [371, 331] width 65 height 37
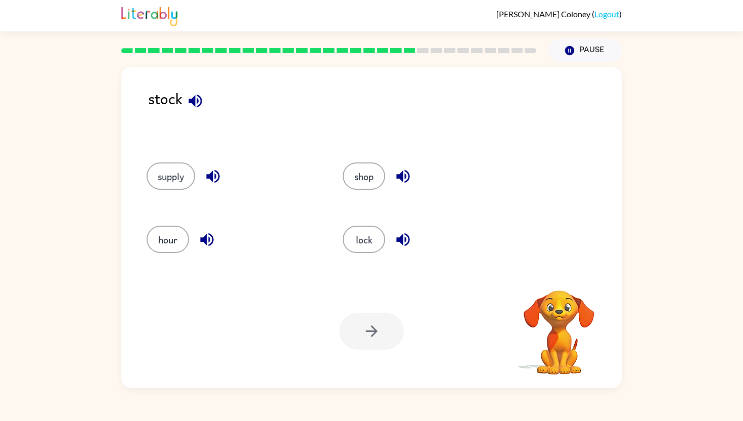
click at [192, 102] on icon "button" at bounding box center [195, 100] width 13 height 13
click at [177, 179] on button "supply" at bounding box center [171, 175] width 49 height 27
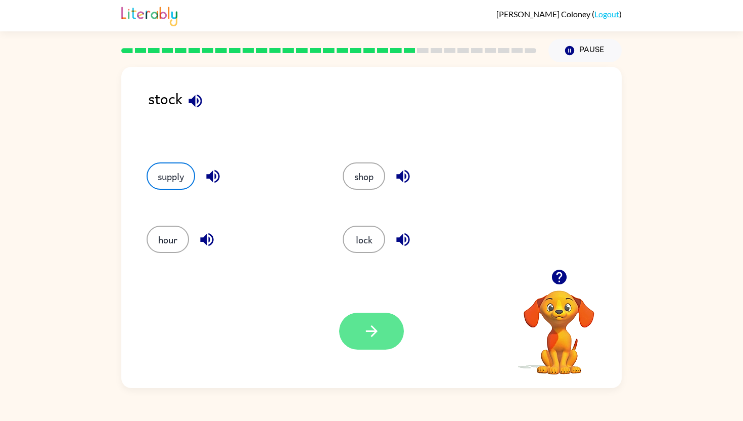
click at [376, 334] on icon "button" at bounding box center [372, 331] width 18 height 18
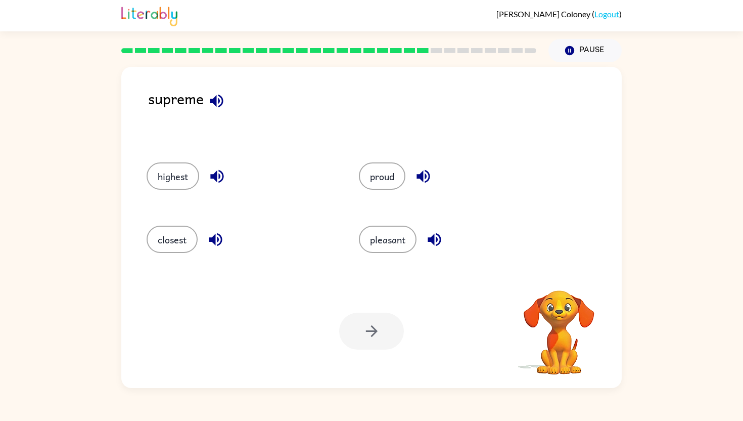
click at [213, 103] on icon "button" at bounding box center [216, 100] width 13 height 13
click at [216, 178] on icon "button" at bounding box center [216, 176] width 13 height 13
click at [165, 183] on button "highest" at bounding box center [173, 175] width 53 height 27
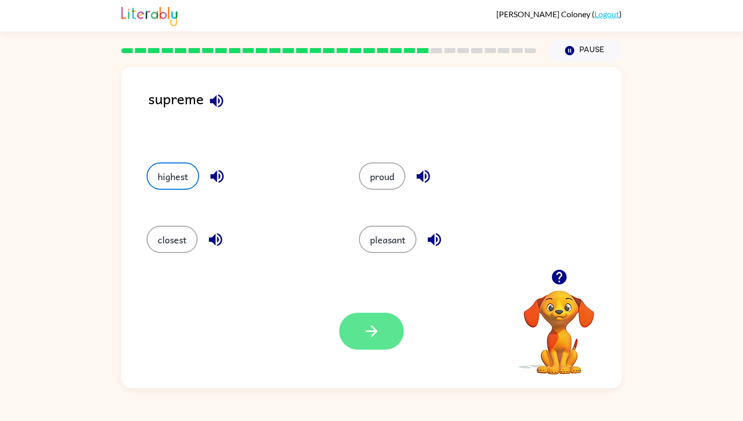
click at [376, 338] on icon "button" at bounding box center [372, 331] width 18 height 18
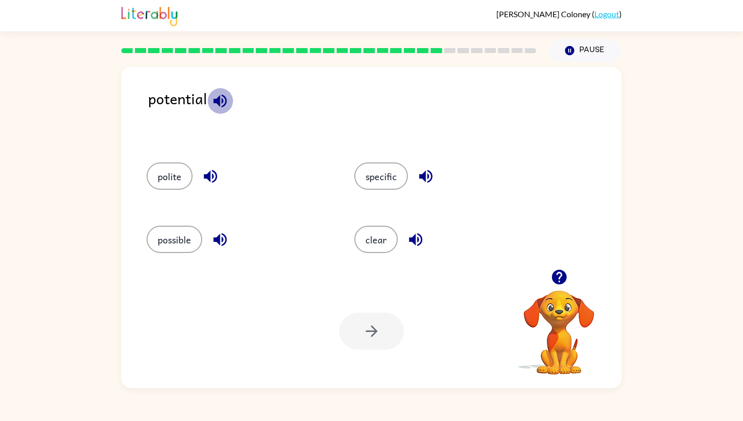
click at [221, 98] on icon "button" at bounding box center [220, 101] width 18 height 18
click at [423, 172] on icon "button" at bounding box center [426, 176] width 18 height 18
click at [376, 184] on button "specific" at bounding box center [381, 175] width 54 height 27
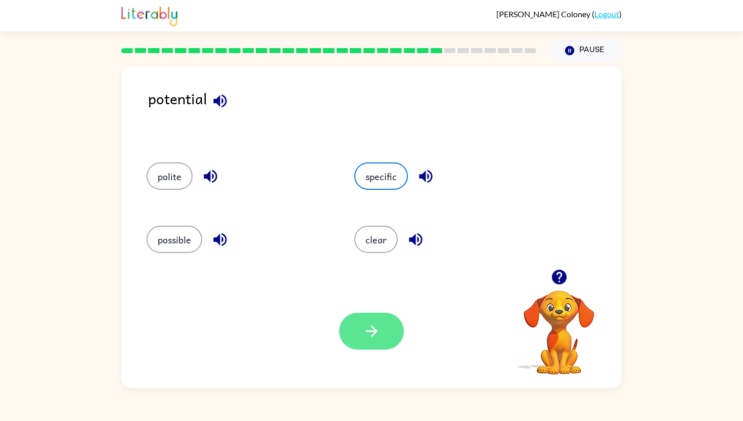
click at [376, 339] on icon "button" at bounding box center [372, 331] width 18 height 18
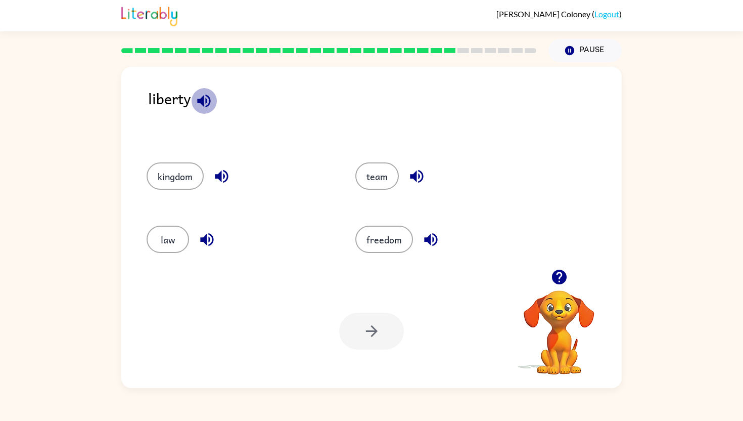
click at [203, 101] on icon "button" at bounding box center [203, 100] width 13 height 13
click at [434, 242] on icon "button" at bounding box center [431, 240] width 18 height 18
click at [386, 237] on button "freedom" at bounding box center [384, 239] width 58 height 27
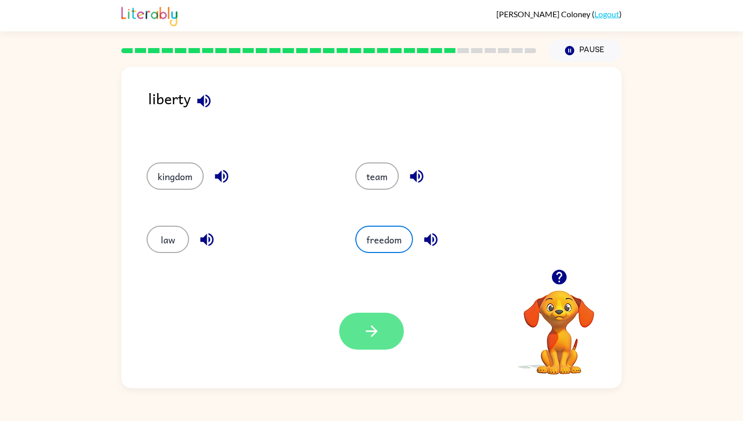
click at [371, 330] on icon "button" at bounding box center [372, 331] width 18 height 18
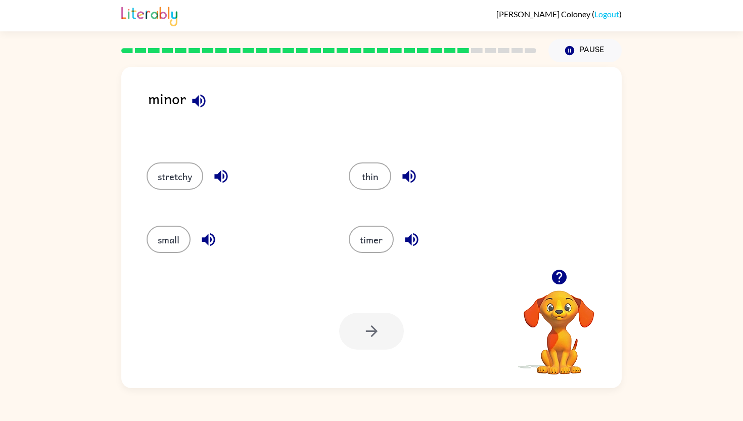
click at [197, 97] on icon "button" at bounding box center [198, 100] width 13 height 13
click at [207, 240] on icon "button" at bounding box center [208, 239] width 13 height 13
click at [174, 240] on button "small" at bounding box center [169, 239] width 44 height 27
click at [365, 334] on icon "button" at bounding box center [372, 331] width 18 height 18
click at [202, 104] on icon "button" at bounding box center [203, 100] width 13 height 13
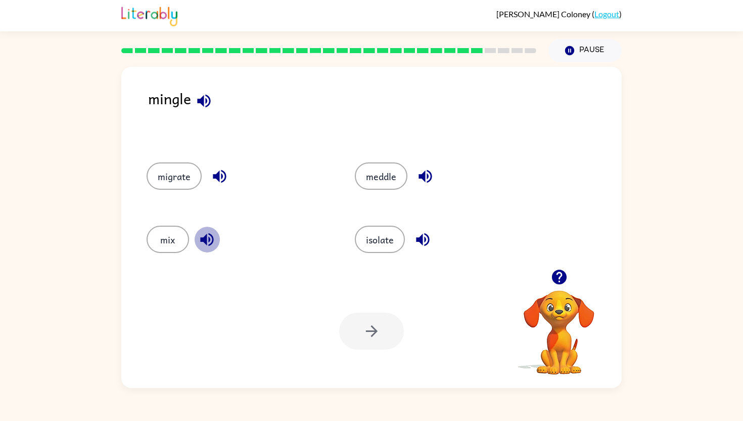
click at [209, 243] on icon "button" at bounding box center [207, 240] width 18 height 18
click at [174, 243] on button "mix" at bounding box center [168, 239] width 42 height 27
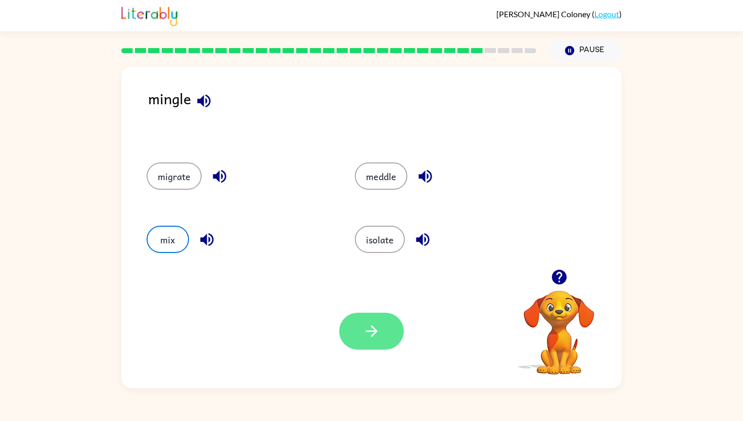
click at [382, 331] on button "button" at bounding box center [371, 331] width 65 height 37
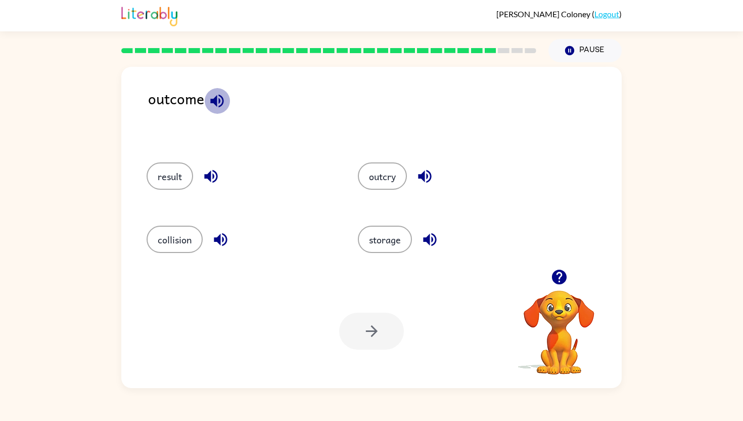
click at [217, 99] on icon "button" at bounding box center [217, 101] width 18 height 18
click at [215, 169] on icon "button" at bounding box center [211, 176] width 18 height 18
click at [163, 176] on button "result" at bounding box center [170, 175] width 47 height 27
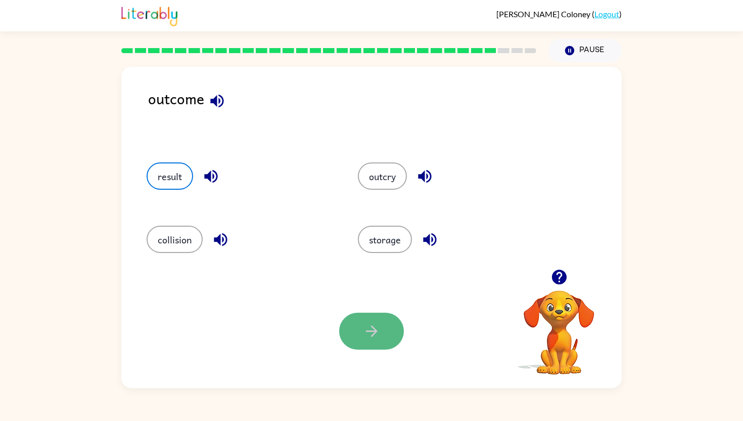
click at [361, 314] on button "button" at bounding box center [371, 331] width 65 height 37
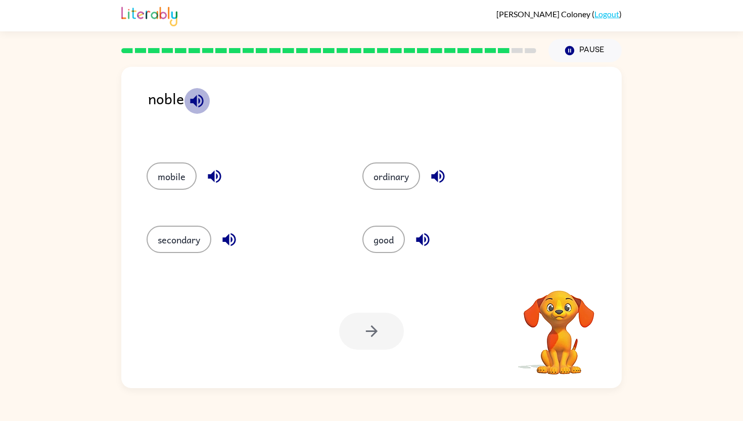
click at [195, 99] on icon "button" at bounding box center [196, 100] width 13 height 13
click at [425, 236] on icon "button" at bounding box center [423, 240] width 18 height 18
click at [390, 236] on button "good" at bounding box center [384, 239] width 42 height 27
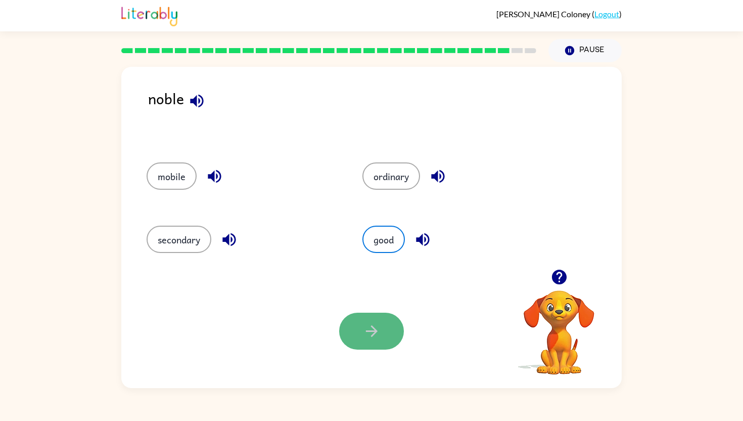
click at [376, 338] on icon "button" at bounding box center [372, 331] width 18 height 18
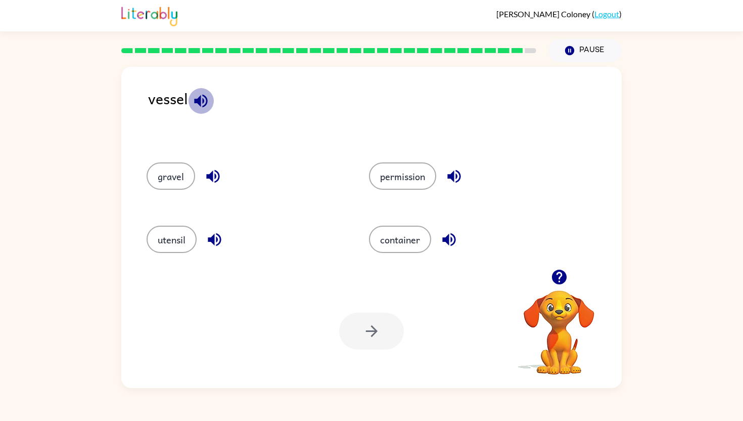
click at [201, 100] on icon "button" at bounding box center [201, 101] width 18 height 18
click at [453, 242] on icon "button" at bounding box center [449, 240] width 18 height 18
click at [402, 233] on button "container" at bounding box center [400, 239] width 62 height 27
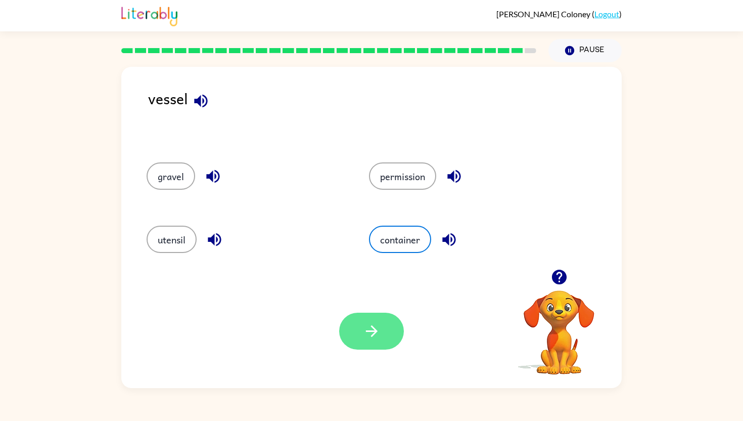
click at [375, 331] on icon "button" at bounding box center [372, 331] width 12 height 12
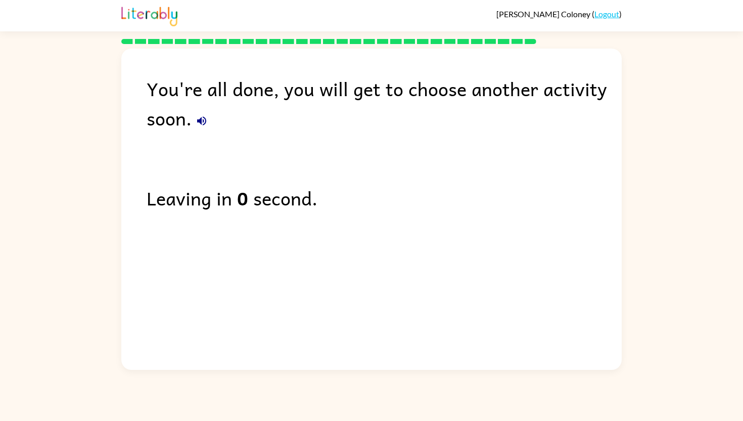
click at [375, 331] on div "You're all done, you will get to choose another activity soon. Leaving in 0 sec…" at bounding box center [371, 207] width 501 height 316
